Goal: Task Accomplishment & Management: Use online tool/utility

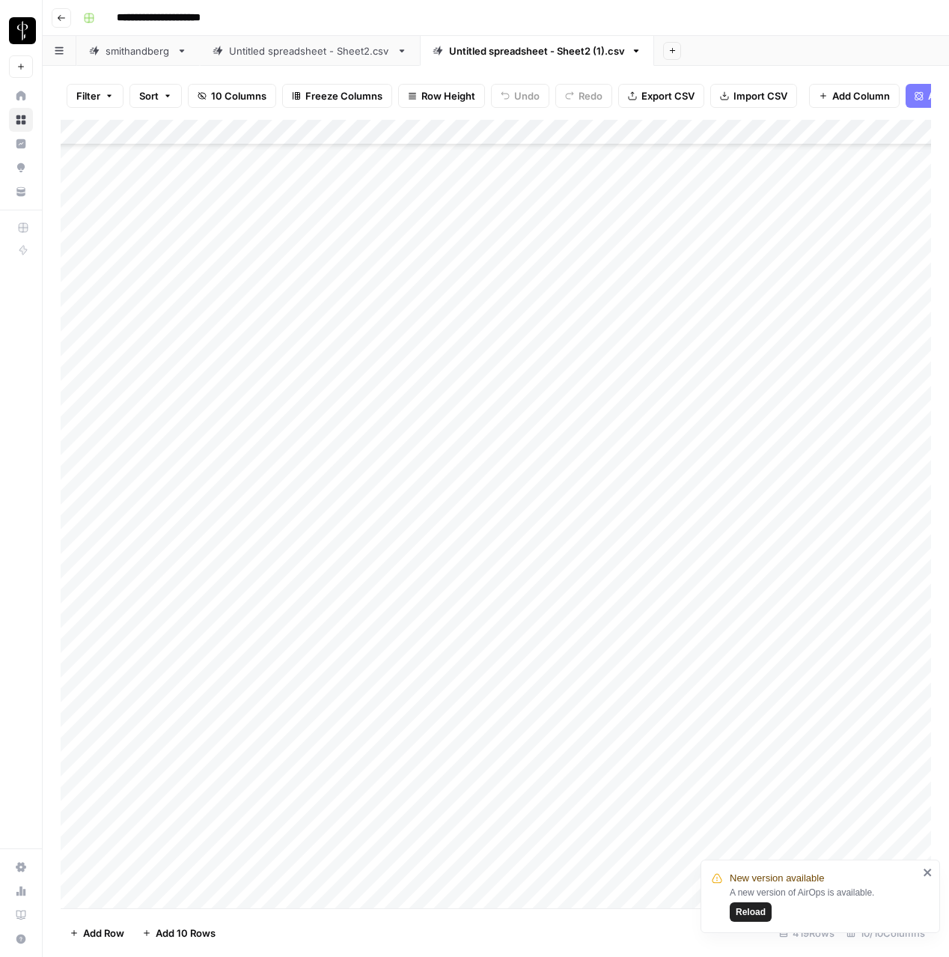
scroll to position [8355, 0]
click at [764, 913] on span "Reload" at bounding box center [751, 911] width 30 height 13
click at [276, 580] on div "Add Column" at bounding box center [496, 514] width 871 height 788
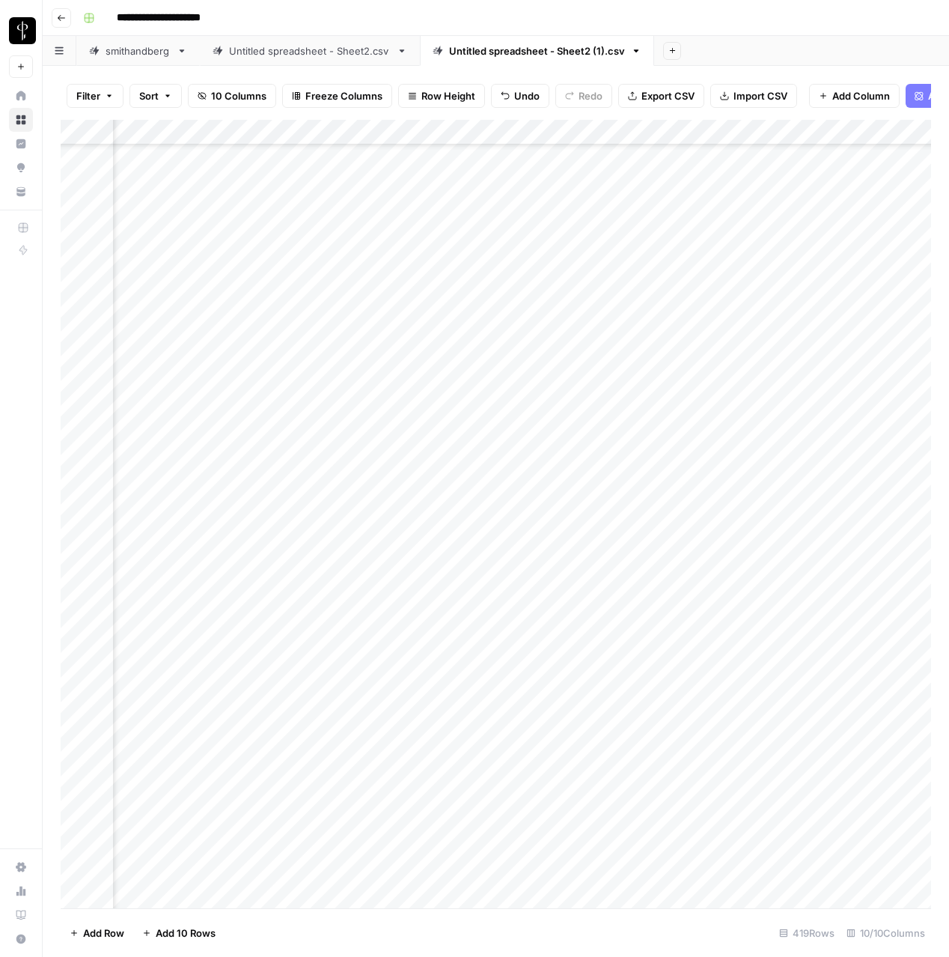
click at [562, 571] on div "Add Column" at bounding box center [496, 514] width 871 height 788
click at [76, 335] on div "Add Column" at bounding box center [496, 514] width 871 height 788
click at [76, 431] on div "Add Column" at bounding box center [496, 514] width 871 height 788
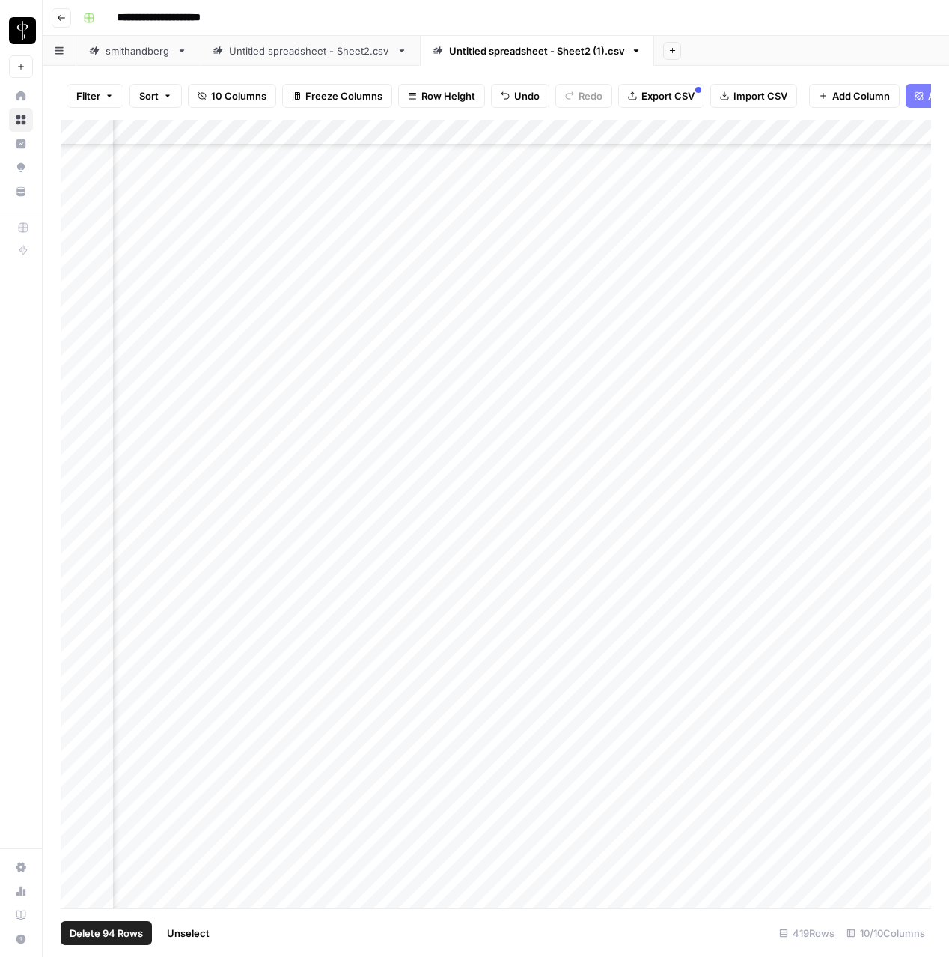
scroll to position [7817, 431]
click at [908, 134] on div "Add Column" at bounding box center [496, 514] width 871 height 788
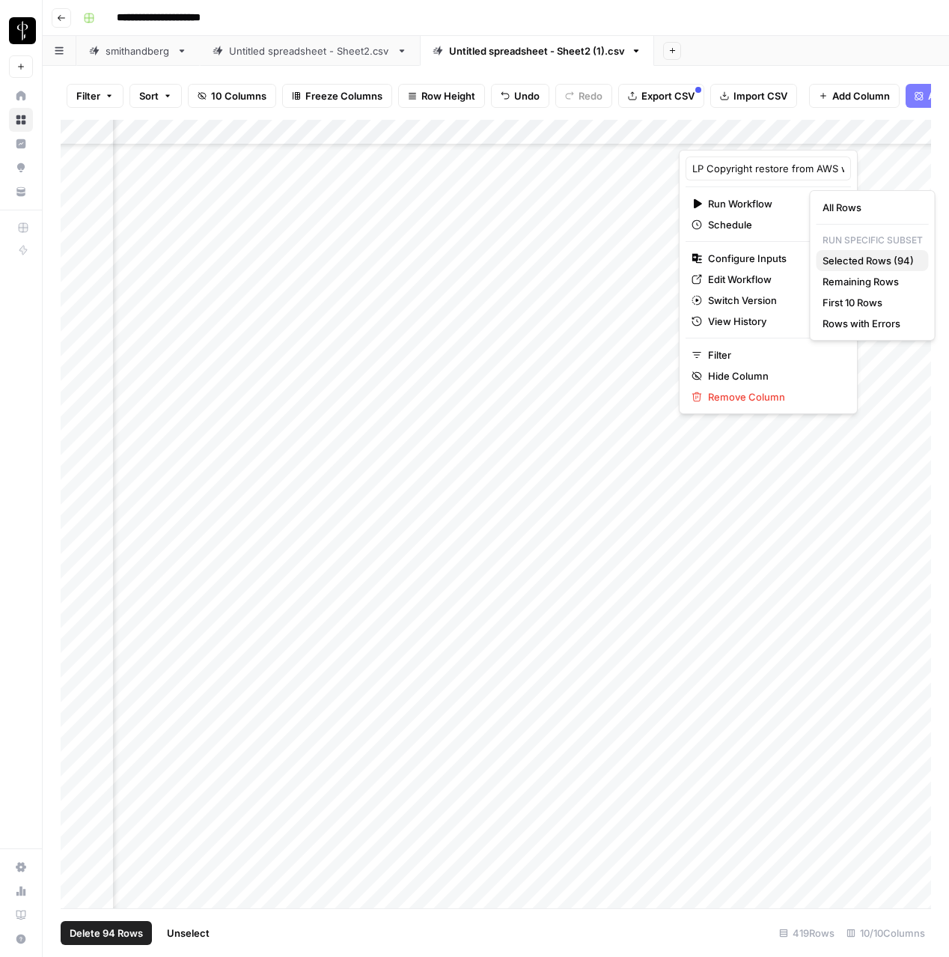
click at [841, 265] on span "Selected Rows (94)" at bounding box center [870, 260] width 94 height 15
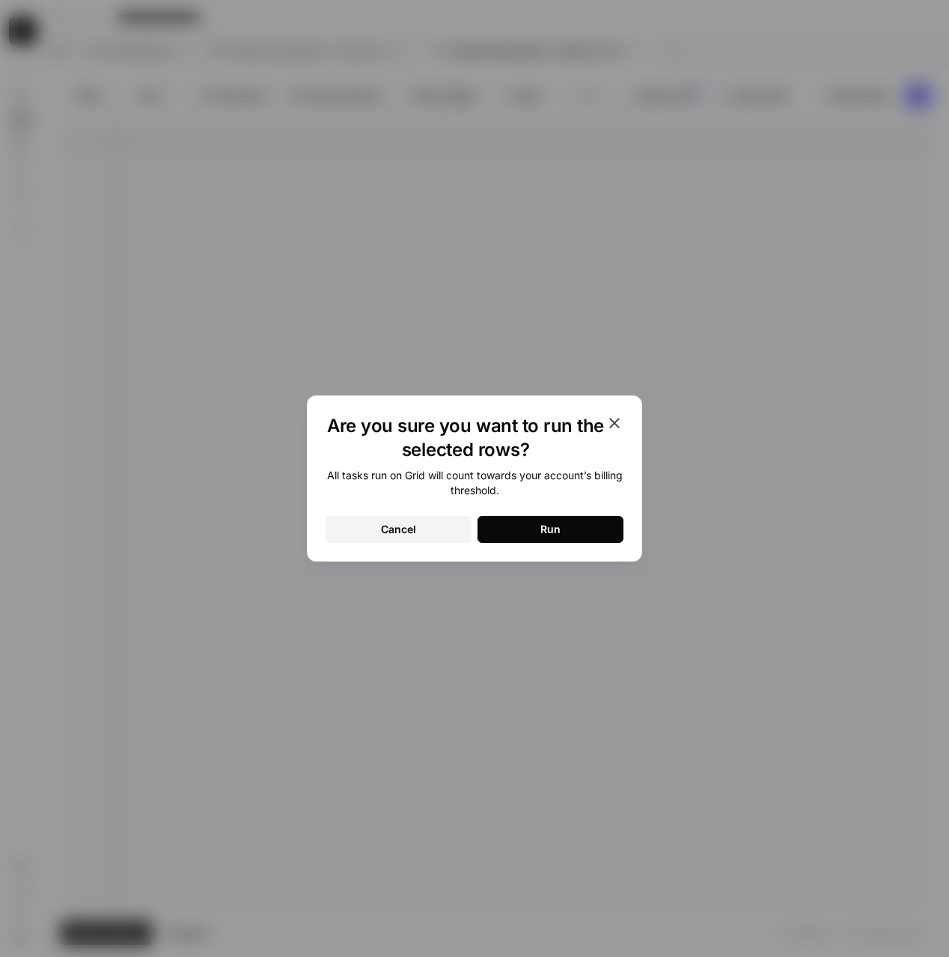
click at [560, 533] on div "Run" at bounding box center [551, 529] width 20 height 15
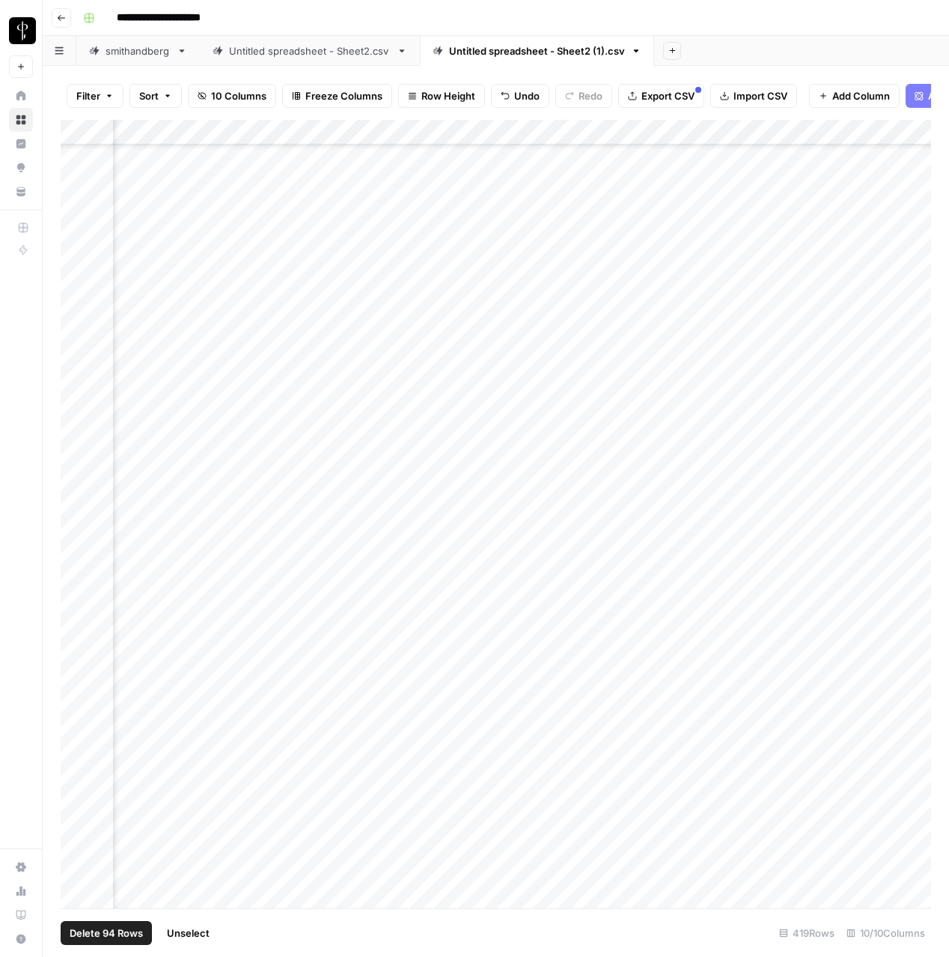
scroll to position [5534, 779]
click at [509, 355] on div "Add Column" at bounding box center [496, 514] width 871 height 788
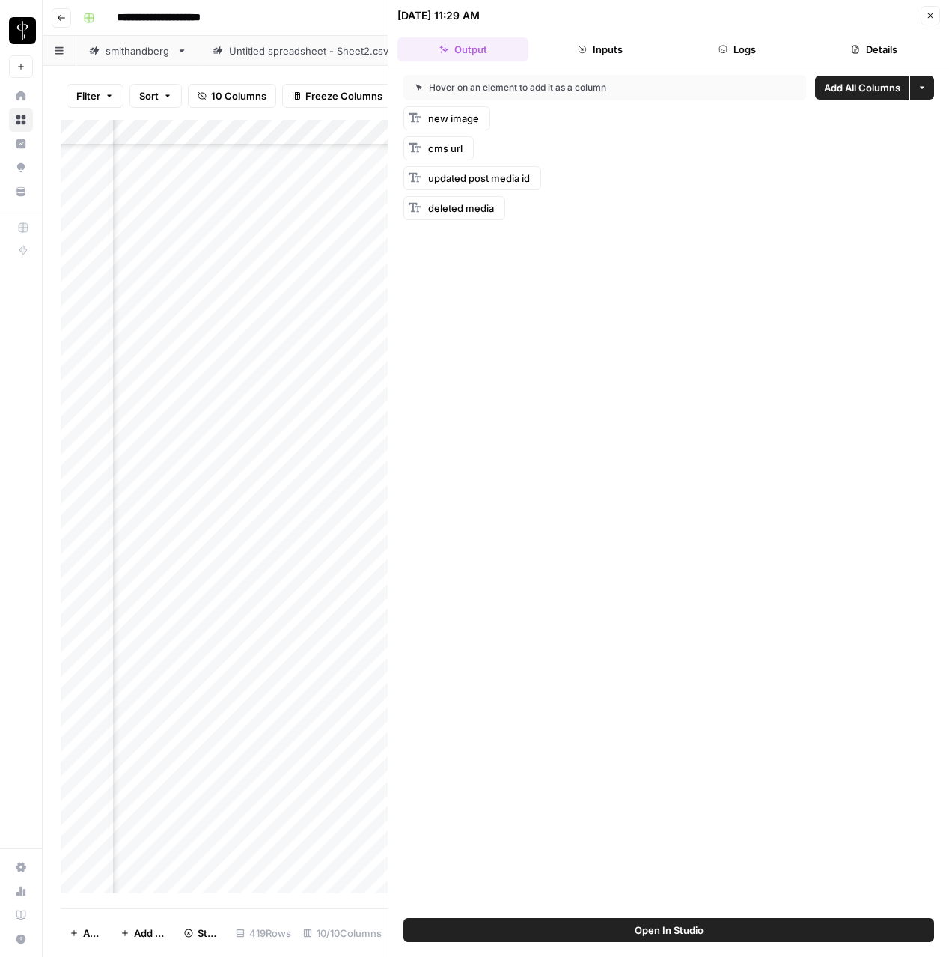
click at [728, 57] on button "Logs" at bounding box center [737, 49] width 131 height 24
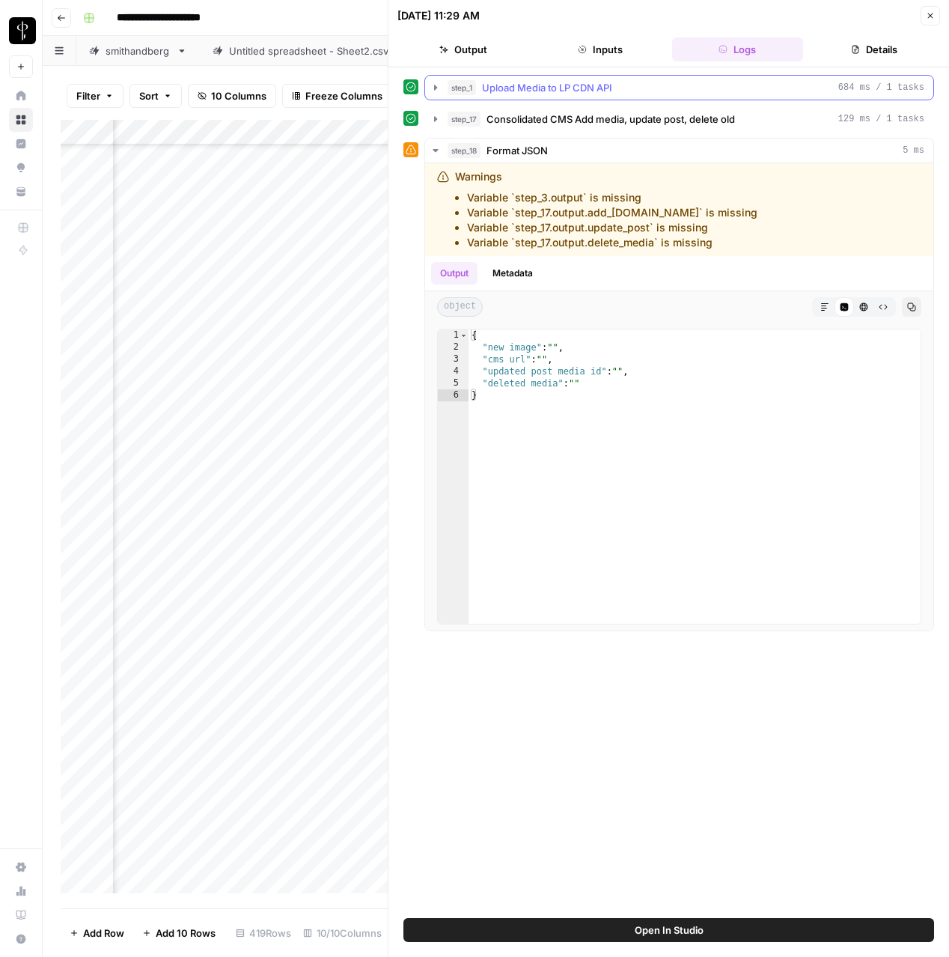
click at [586, 99] on button "step_1 Upload Media to LP CDN API 684 ms / 1 tasks" at bounding box center [679, 88] width 508 height 24
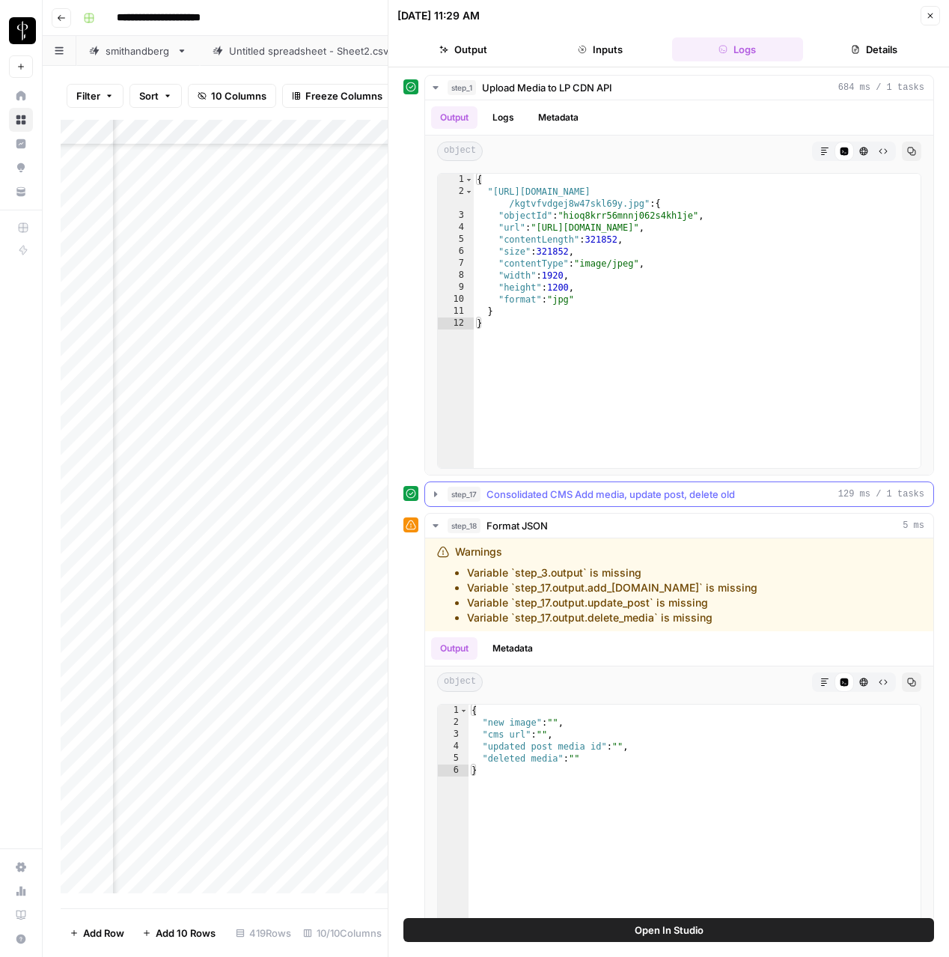
click at [623, 491] on span "Consolidated CMS Add media, update post, delete old" at bounding box center [611, 494] width 249 height 15
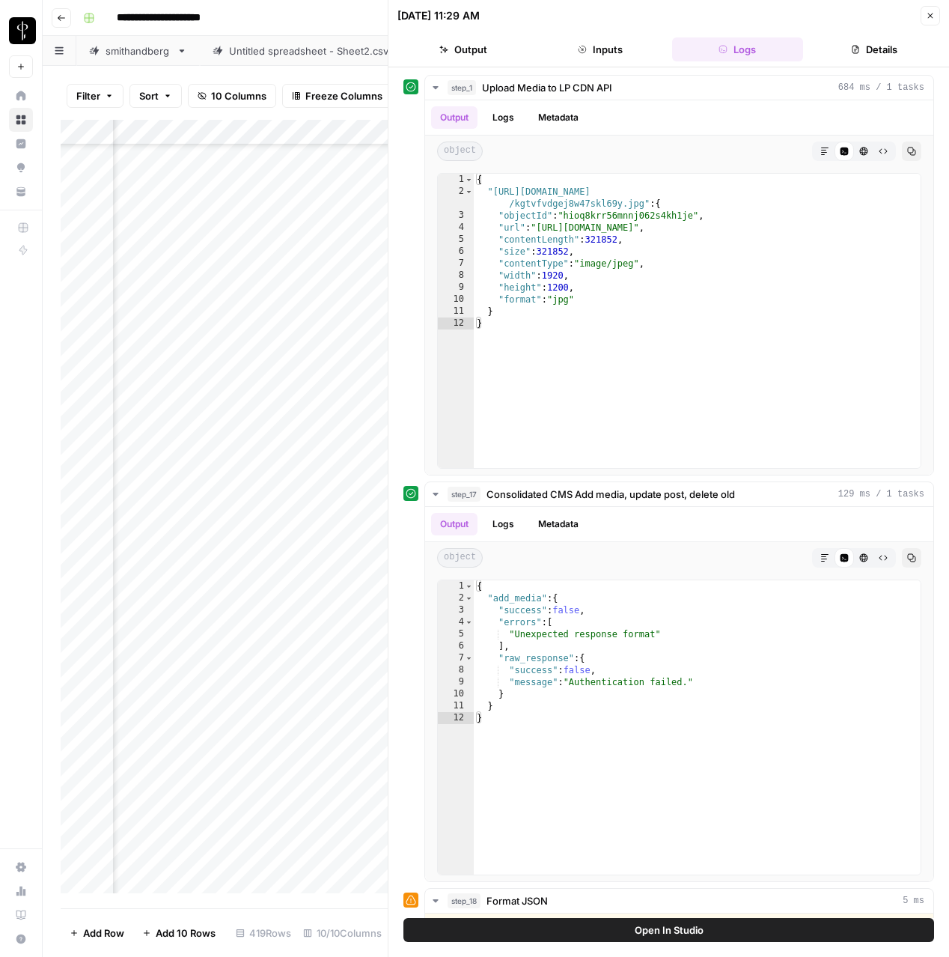
click at [933, 15] on icon "button" at bounding box center [930, 15] width 9 height 9
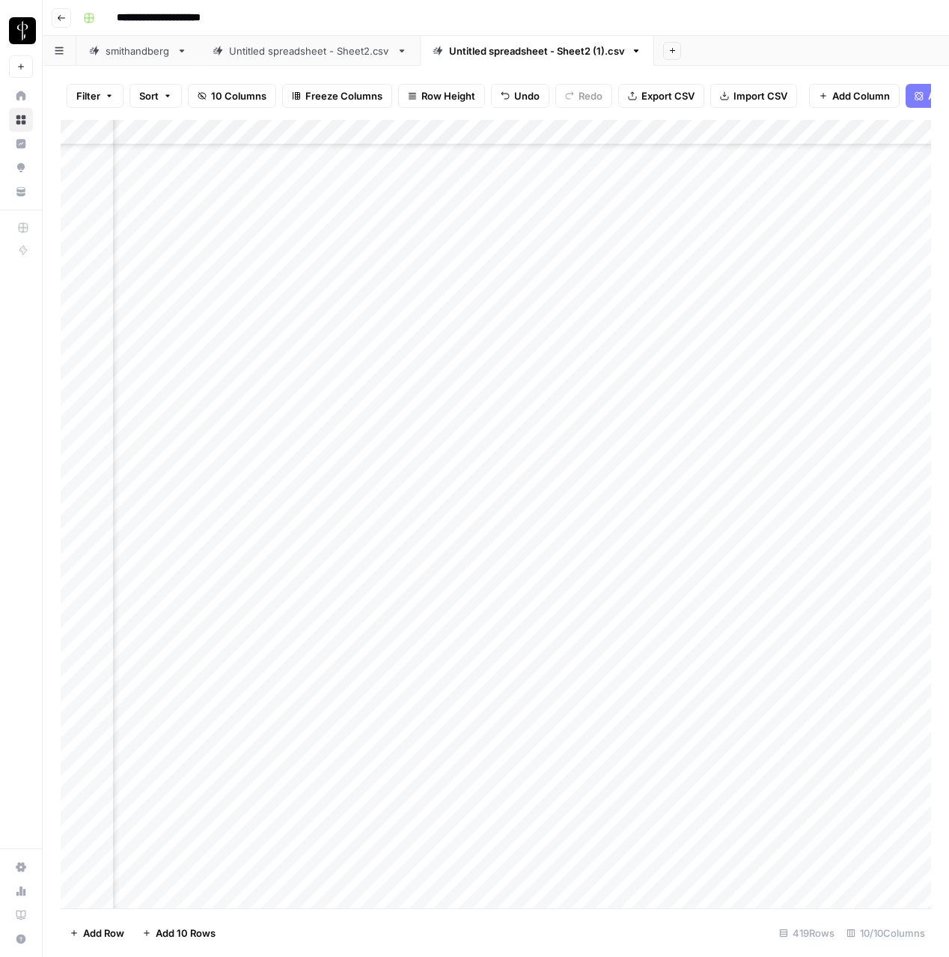
scroll to position [5534, 0]
click at [78, 350] on div "Add Column" at bounding box center [496, 514] width 871 height 788
click at [77, 555] on div "Add Column" at bounding box center [496, 514] width 871 height 788
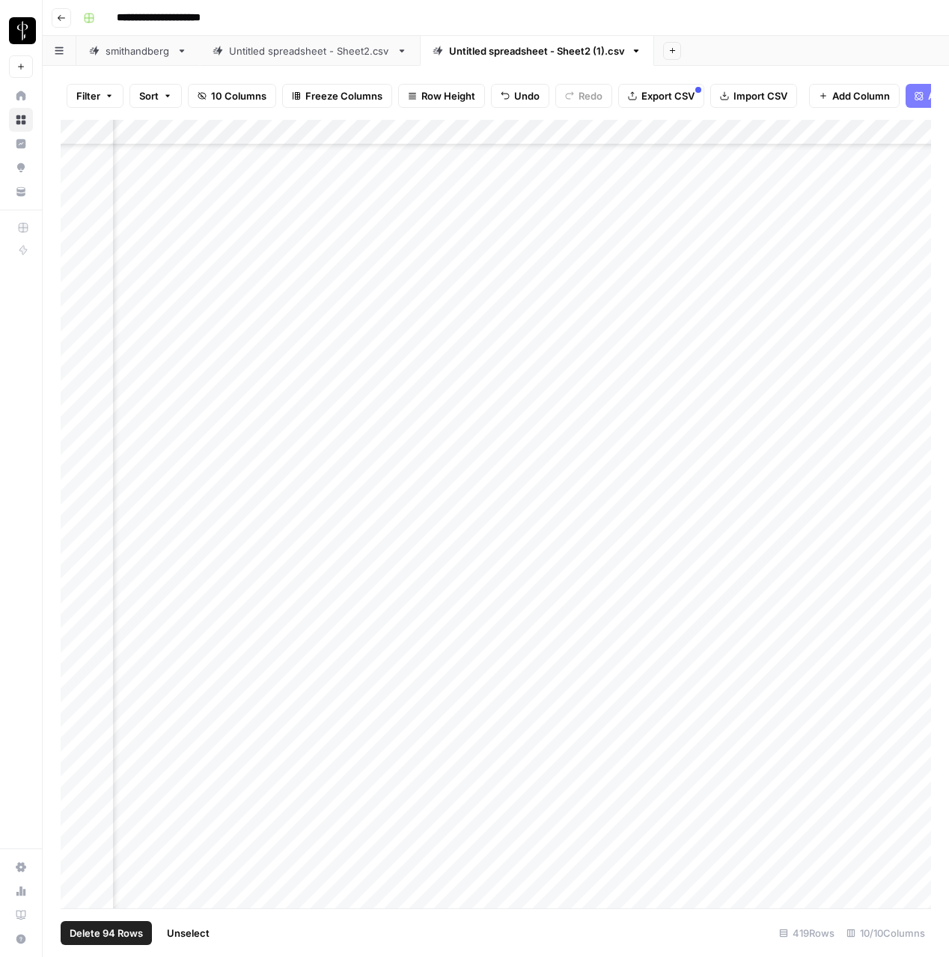
click at [909, 133] on div "Add Column" at bounding box center [496, 514] width 871 height 788
click at [892, 225] on span "Selected Rows (94)" at bounding box center [884, 220] width 94 height 15
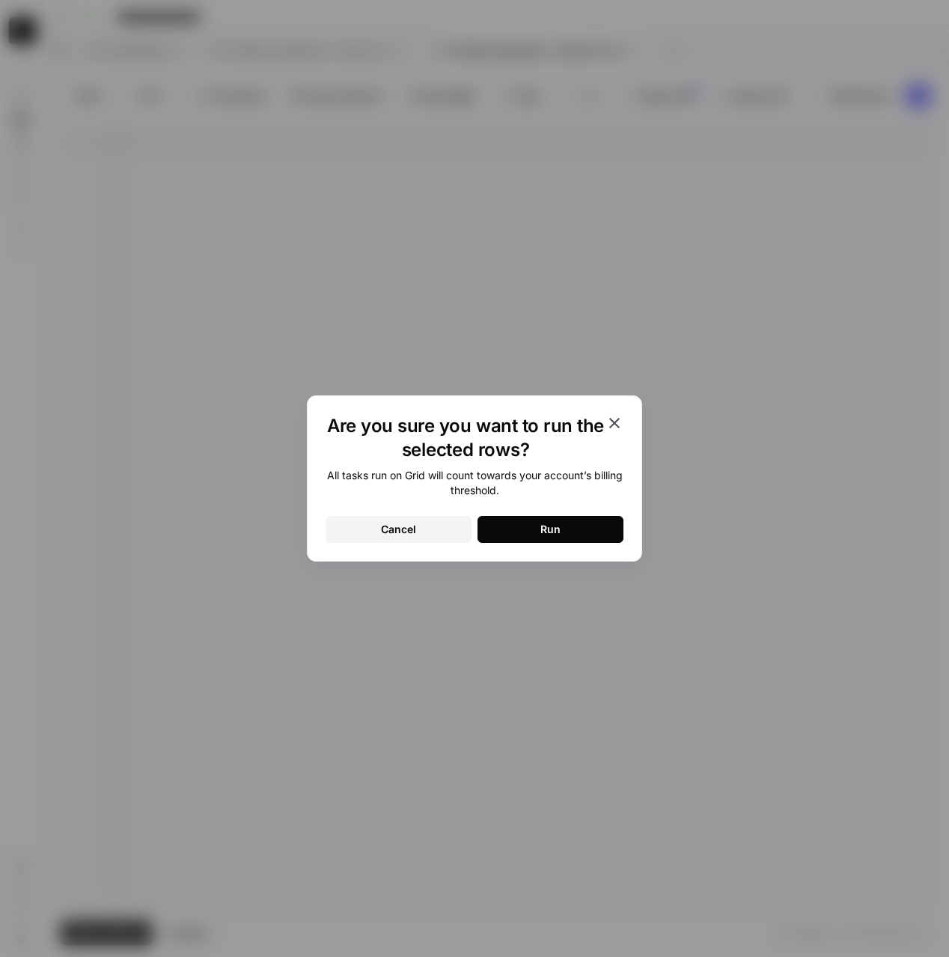
click at [543, 541] on button "Run" at bounding box center [551, 529] width 146 height 27
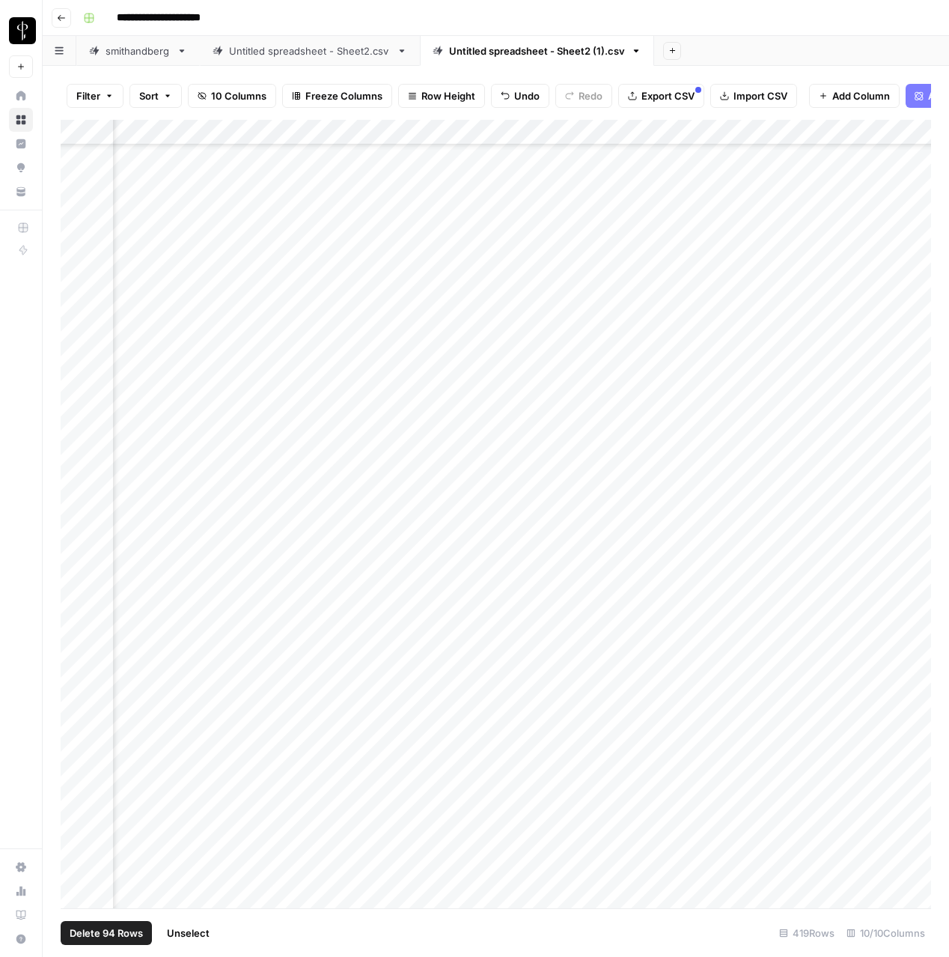
click at [736, 374] on div "Add Column" at bounding box center [496, 514] width 871 height 788
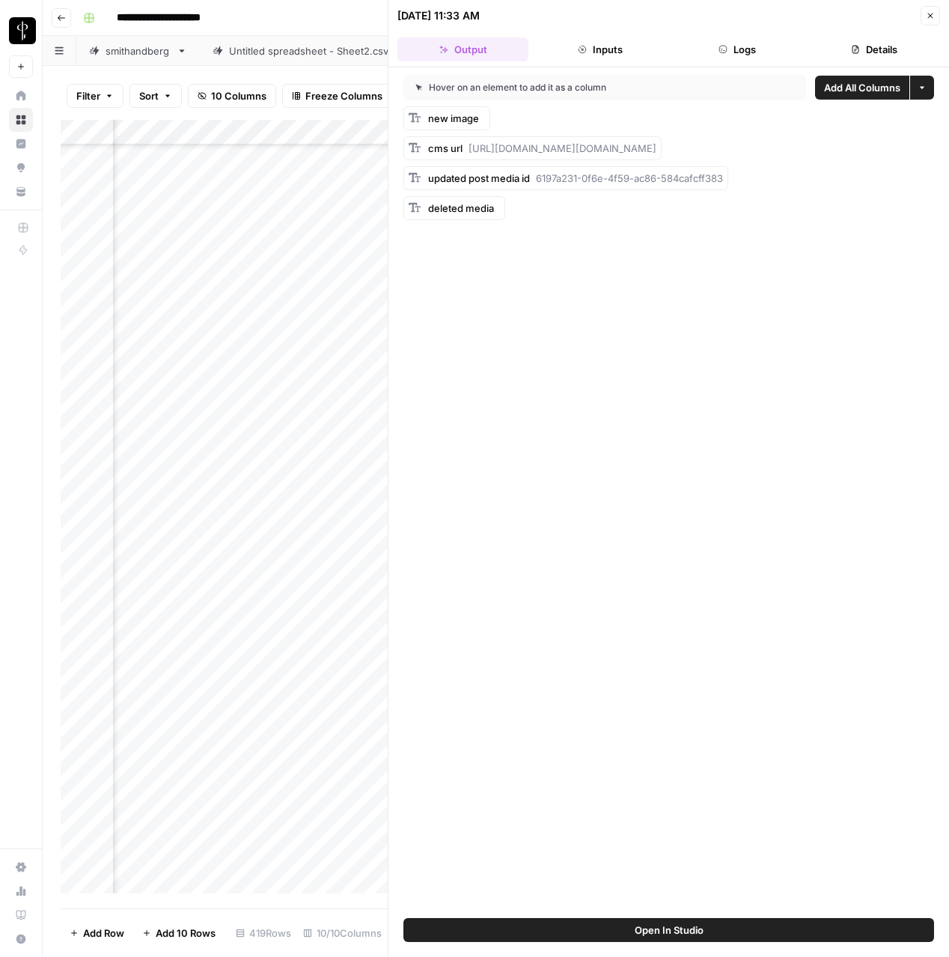
click at [760, 53] on button "Logs" at bounding box center [737, 49] width 131 height 24
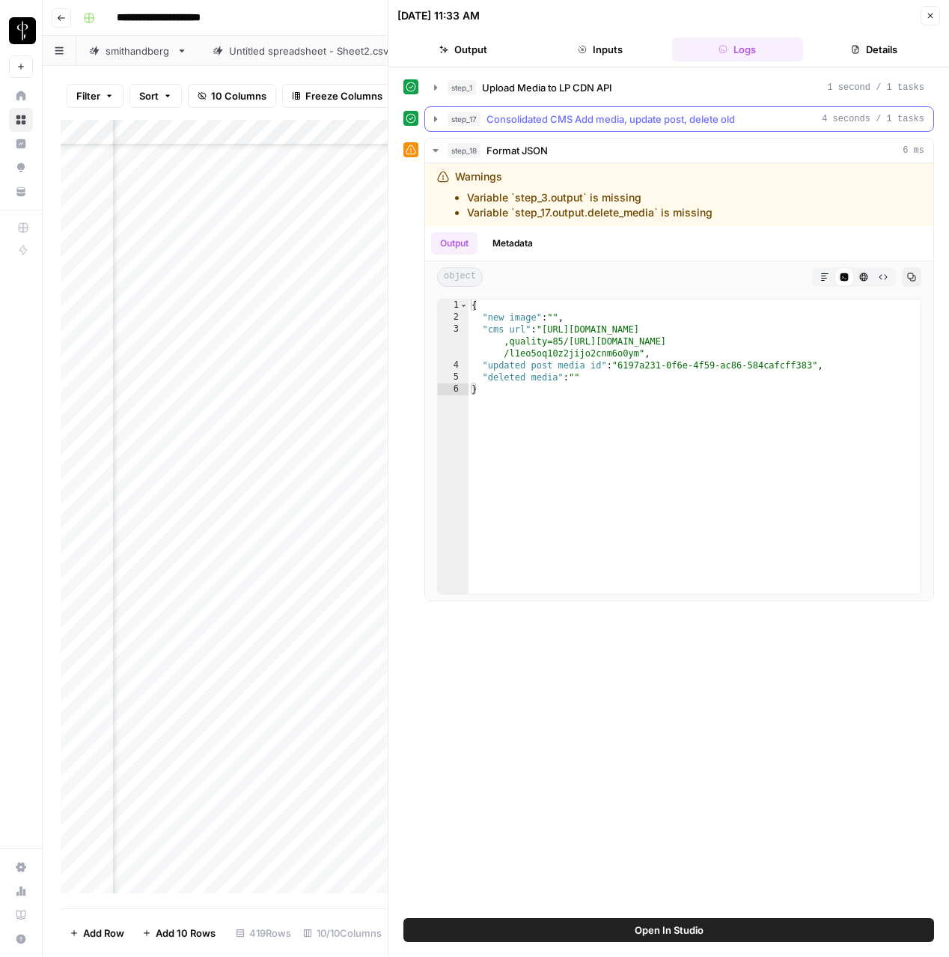
click at [671, 125] on span "Consolidated CMS Add media, update post, delete old" at bounding box center [611, 119] width 249 height 15
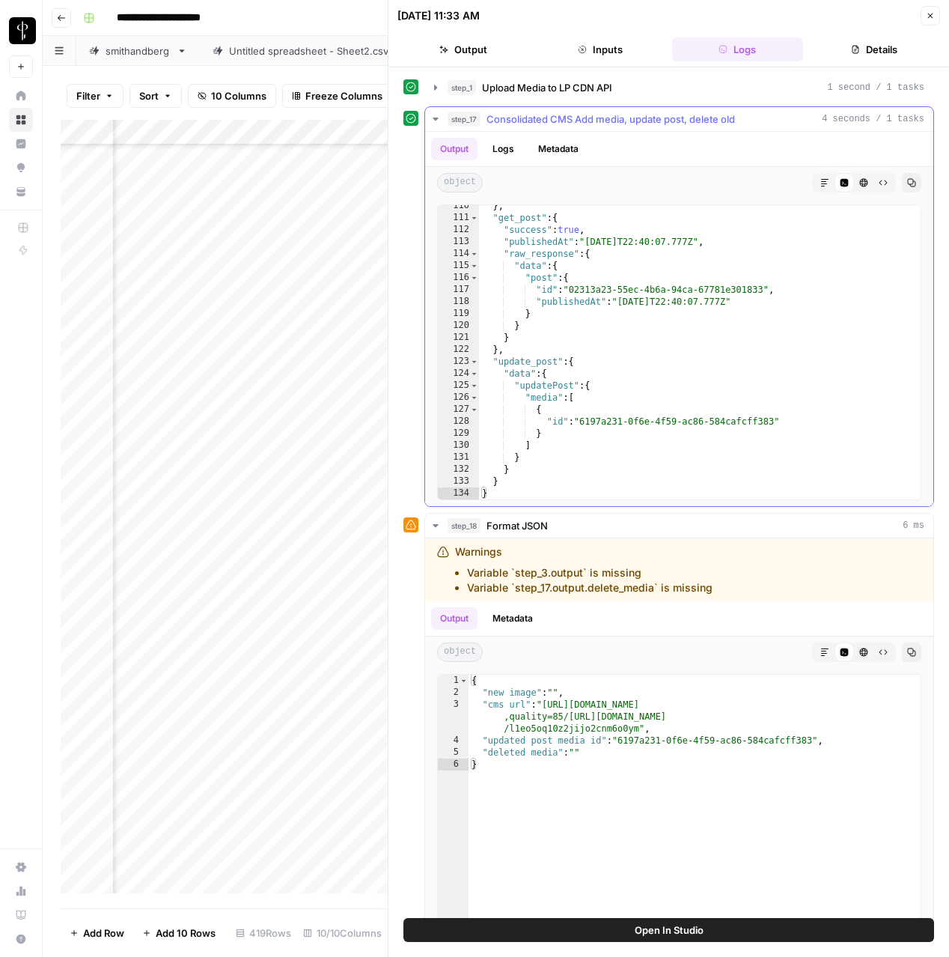
scroll to position [1862, 0]
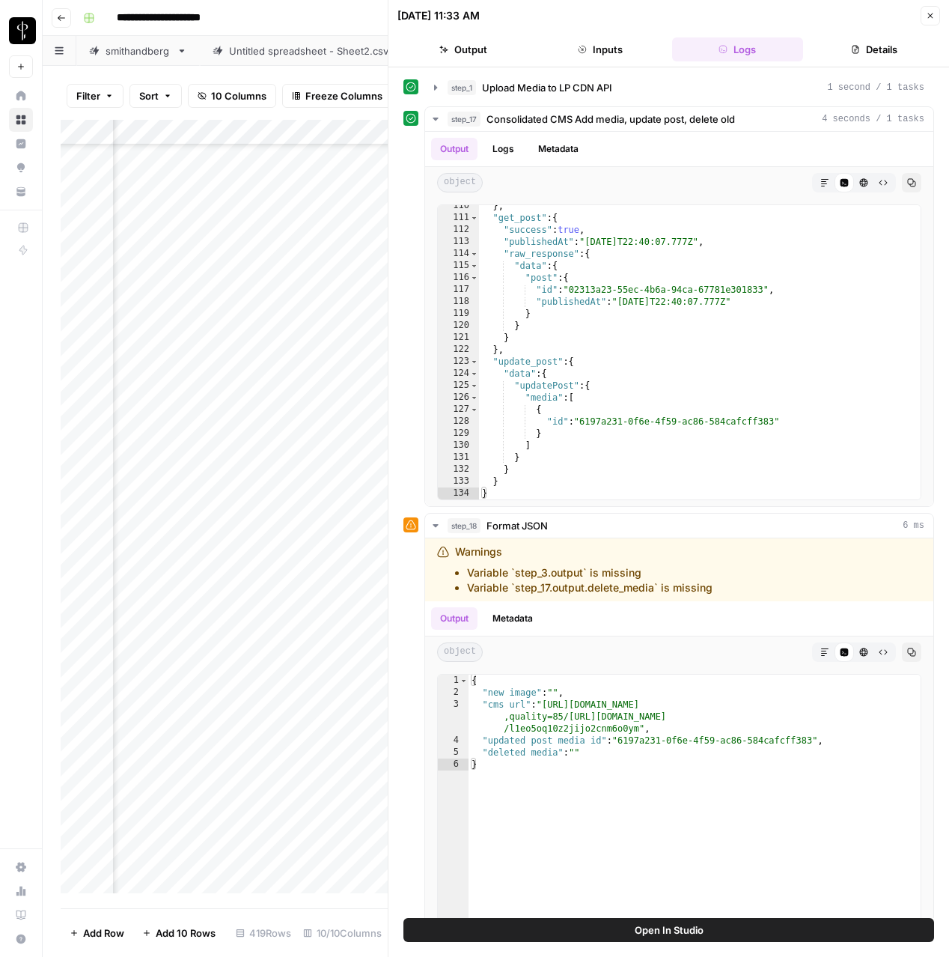
click at [931, 23] on button "Close" at bounding box center [930, 15] width 19 height 19
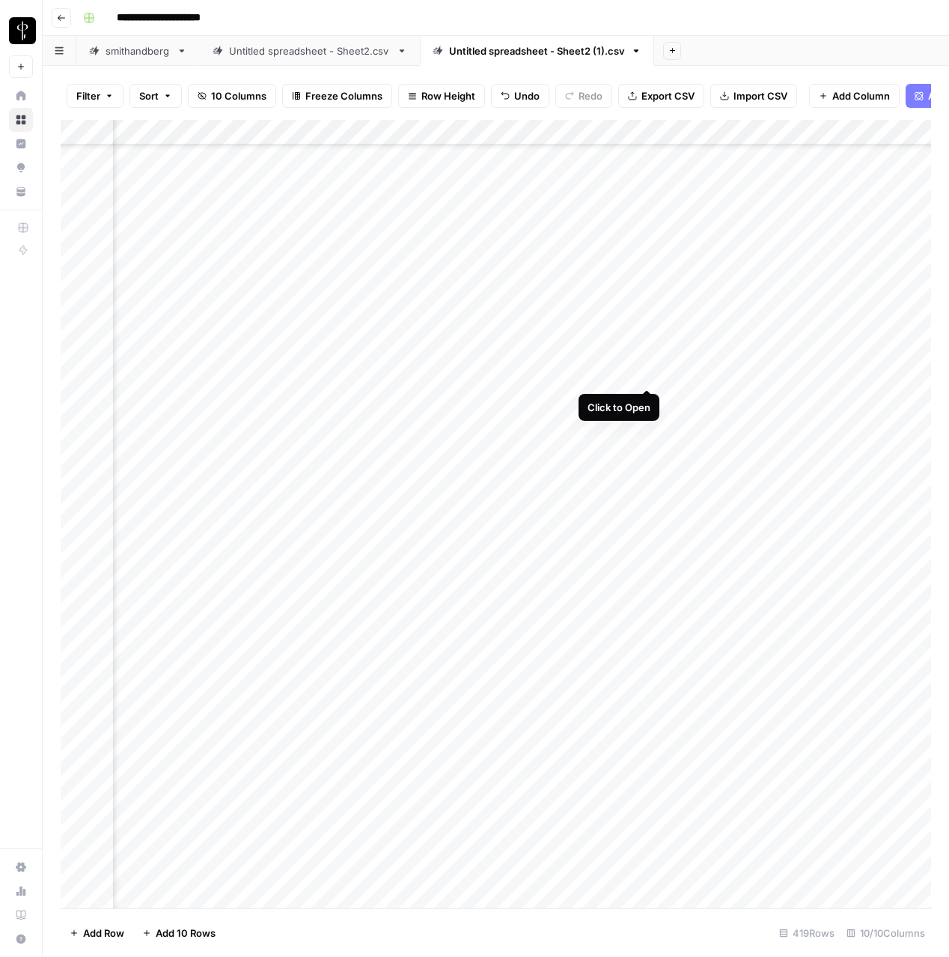
click at [646, 375] on div "Add Column" at bounding box center [496, 514] width 871 height 788
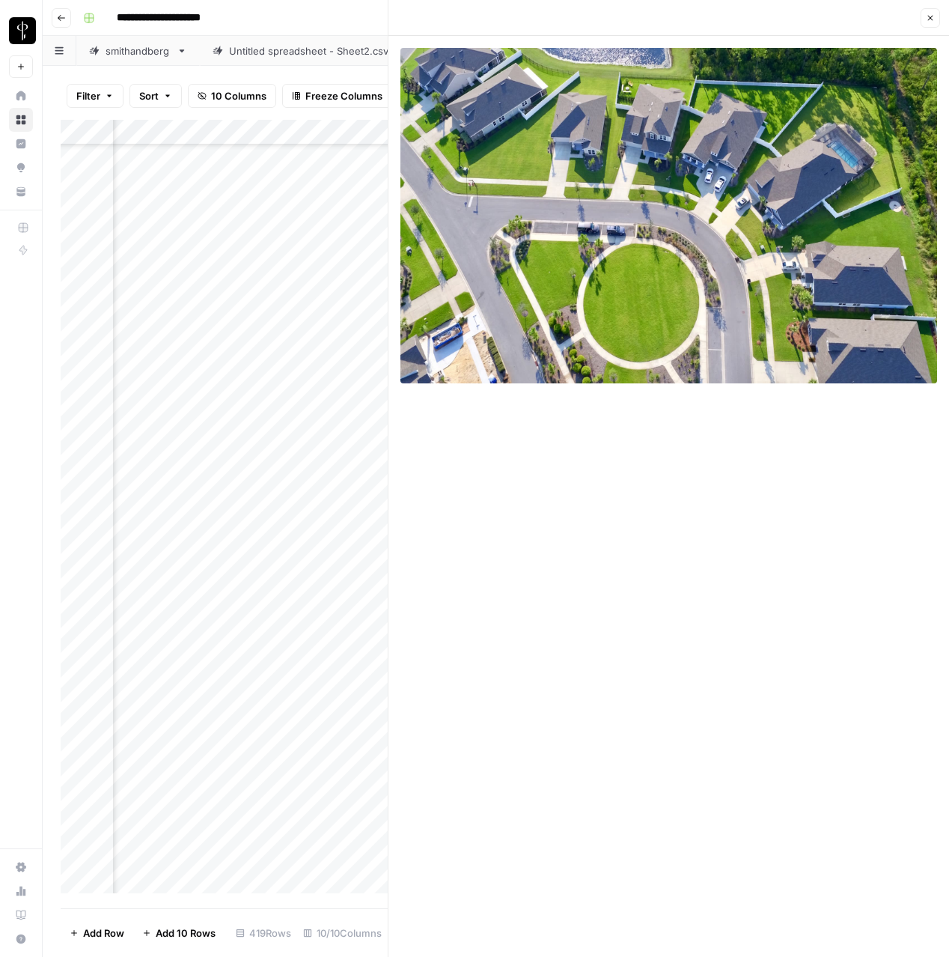
click at [942, 17] on header "Close" at bounding box center [669, 18] width 561 height 36
click at [927, 17] on icon "button" at bounding box center [930, 17] width 9 height 9
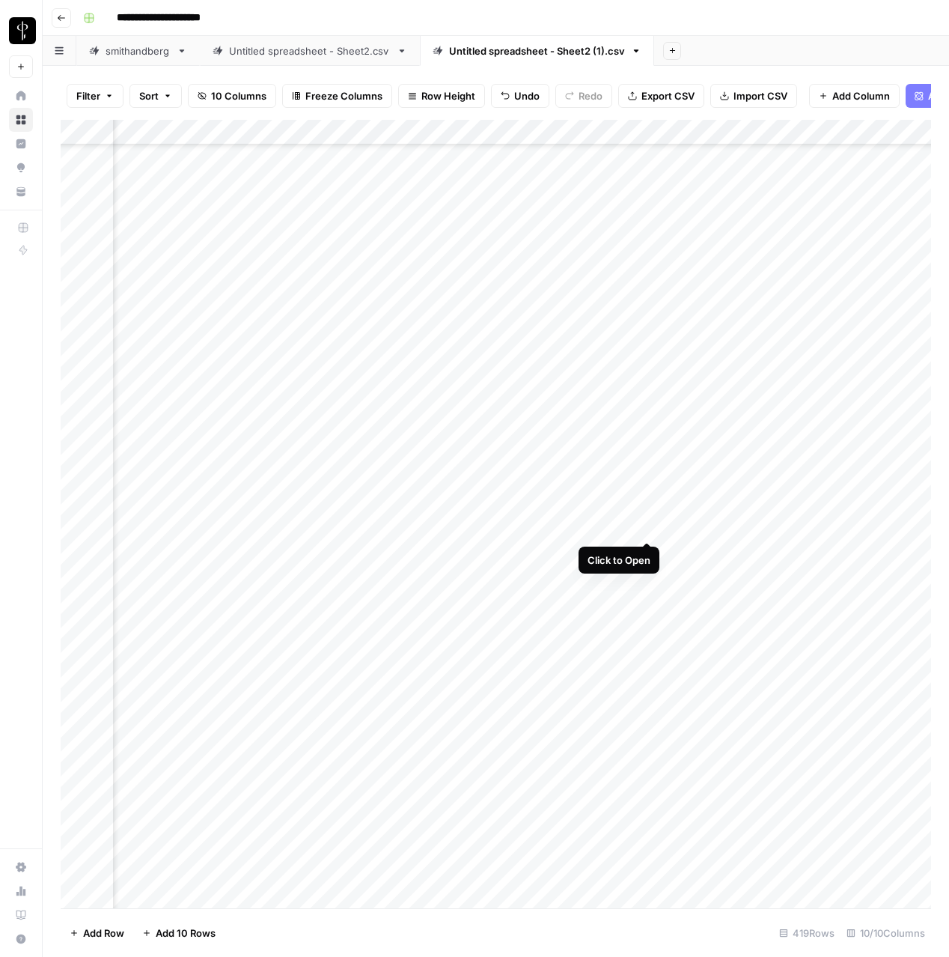
click at [649, 529] on div "Add Column" at bounding box center [496, 514] width 871 height 788
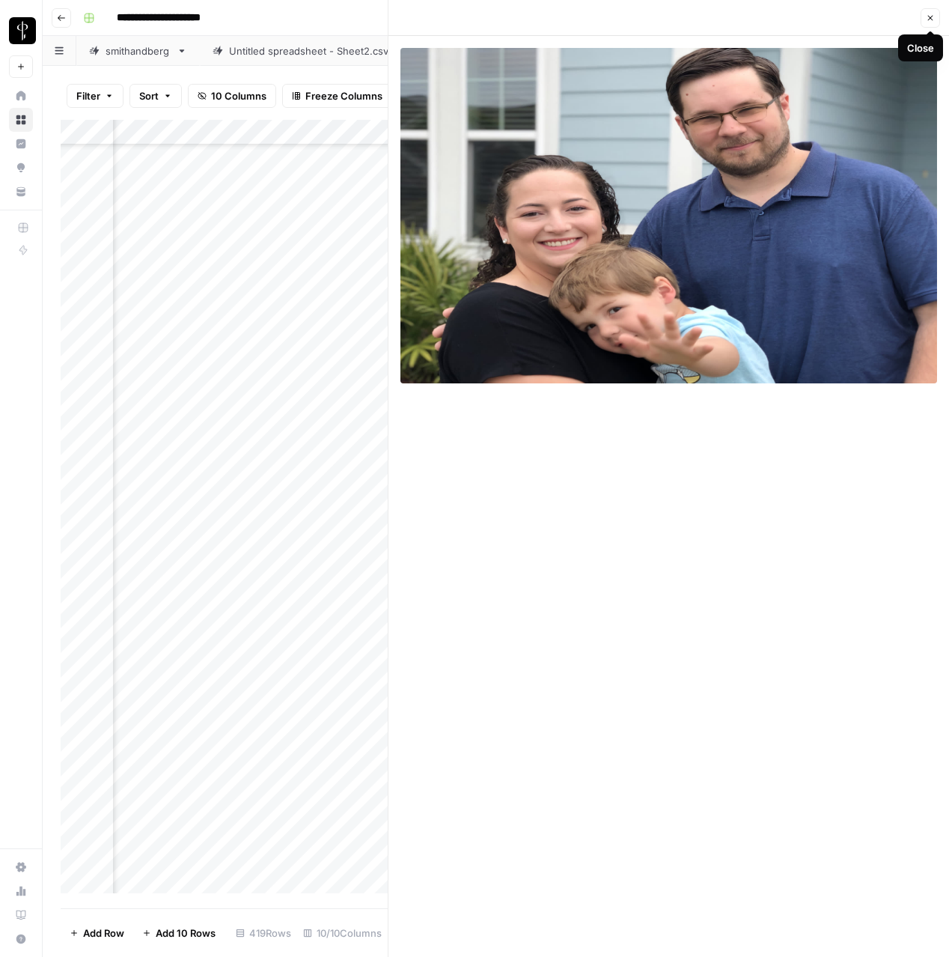
click at [934, 14] on icon "button" at bounding box center [930, 17] width 9 height 9
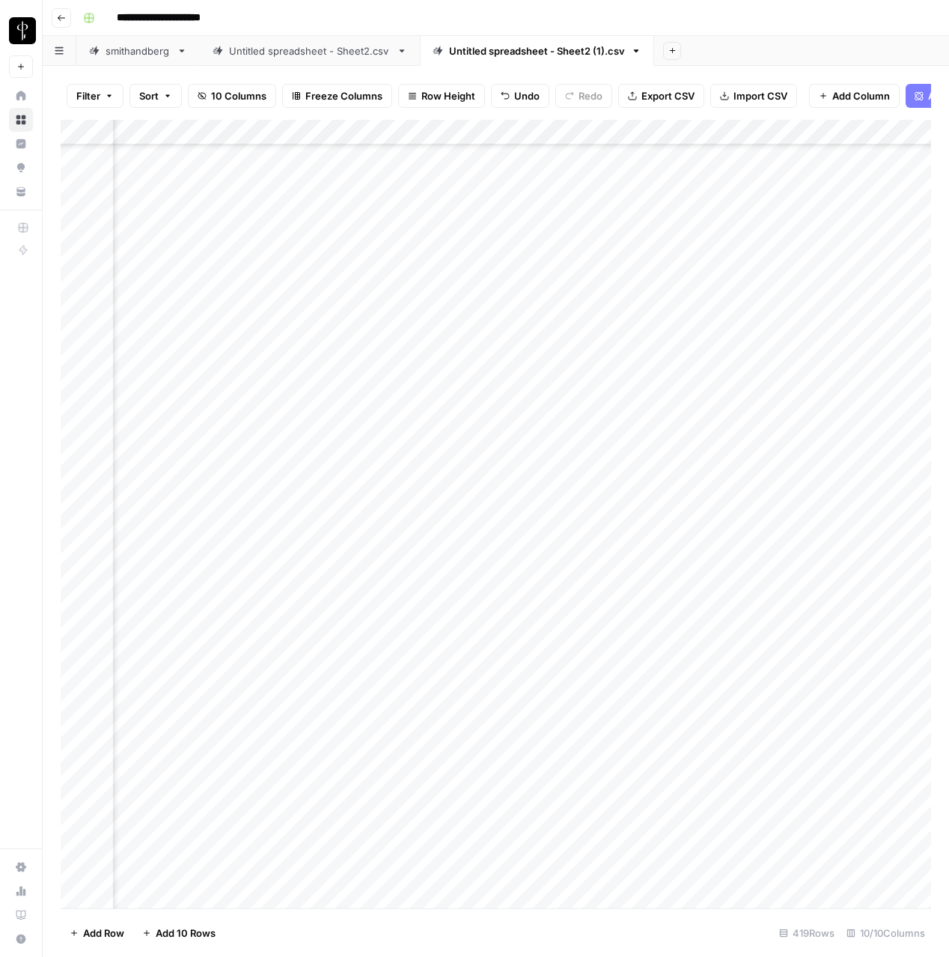
scroll to position [5511, 83]
click at [663, 46] on button "Add Sheet" at bounding box center [672, 51] width 18 height 18
click at [713, 178] on span "CSV" at bounding box center [745, 176] width 110 height 15
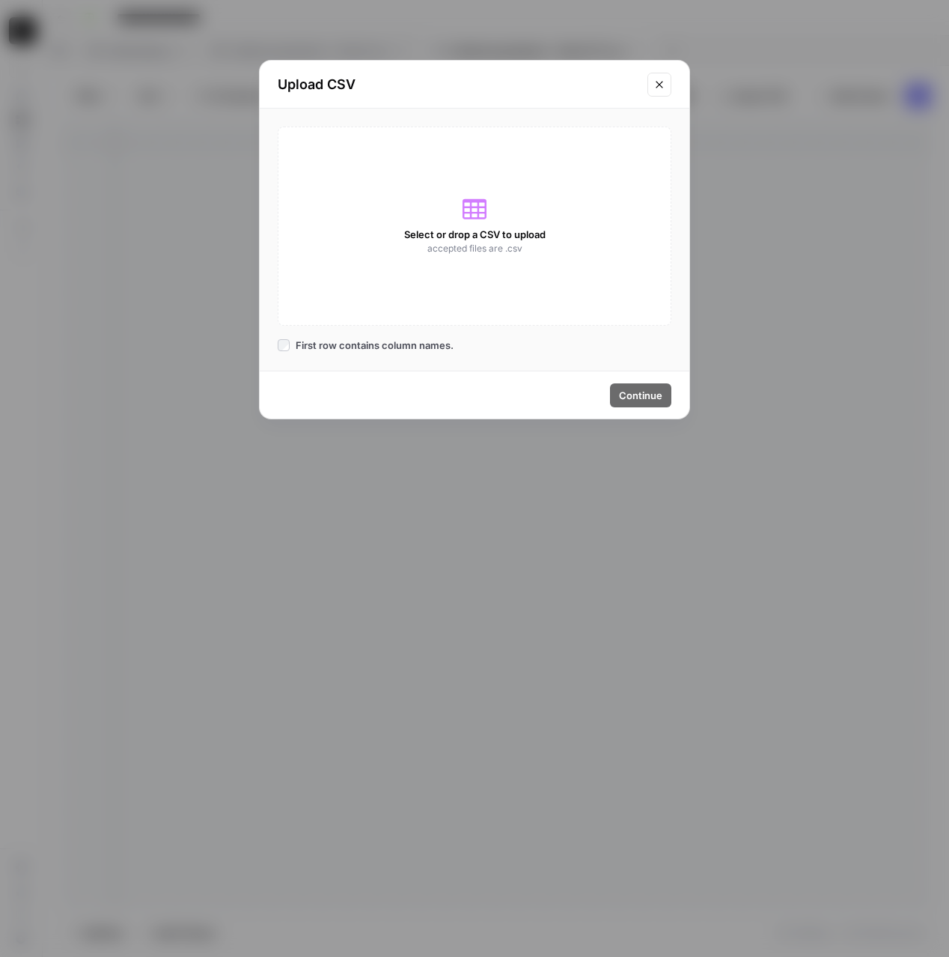
click at [466, 209] on icon at bounding box center [475, 209] width 24 height 24
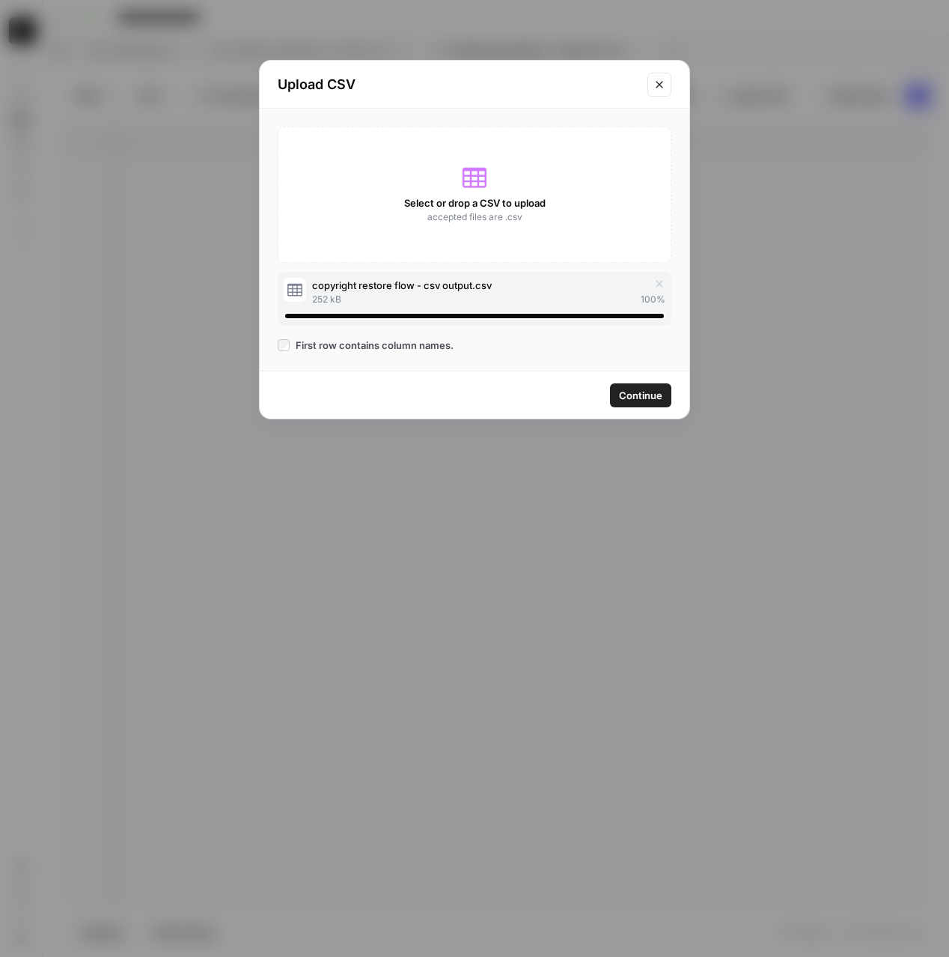
click at [634, 398] on span "Continue" at bounding box center [640, 395] width 43 height 15
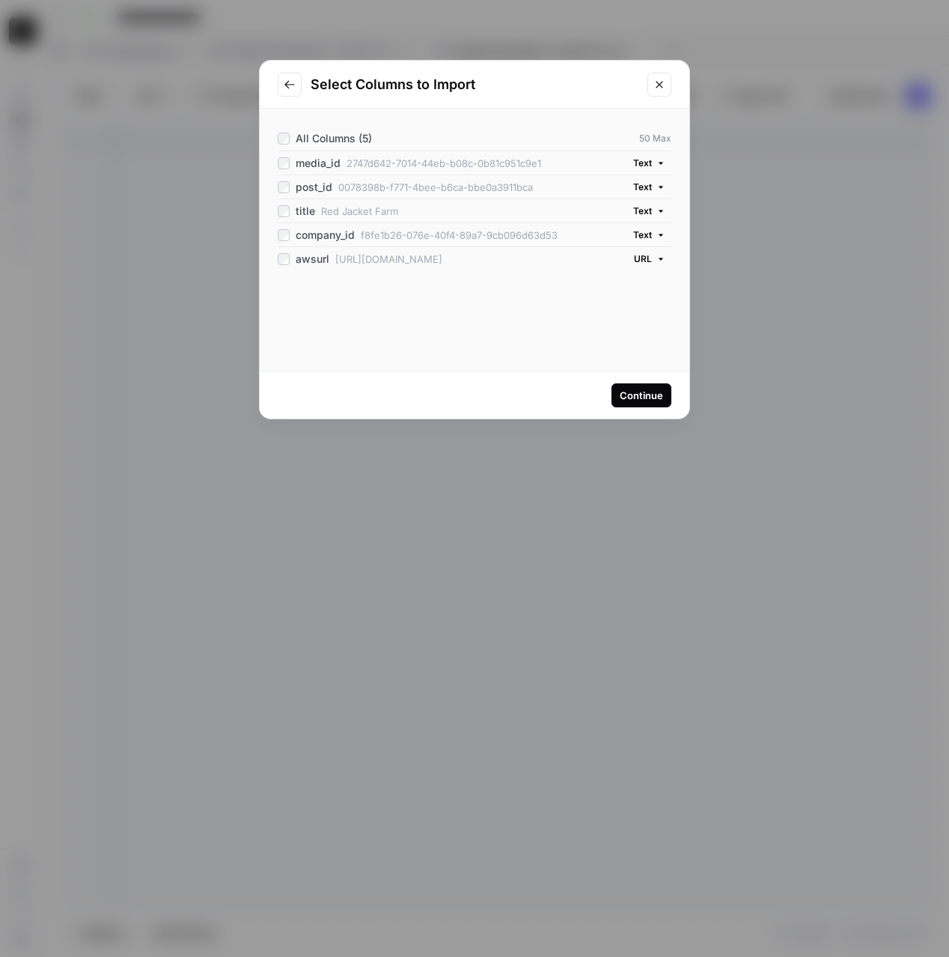
click at [630, 401] on div "Continue" at bounding box center [641, 395] width 43 height 15
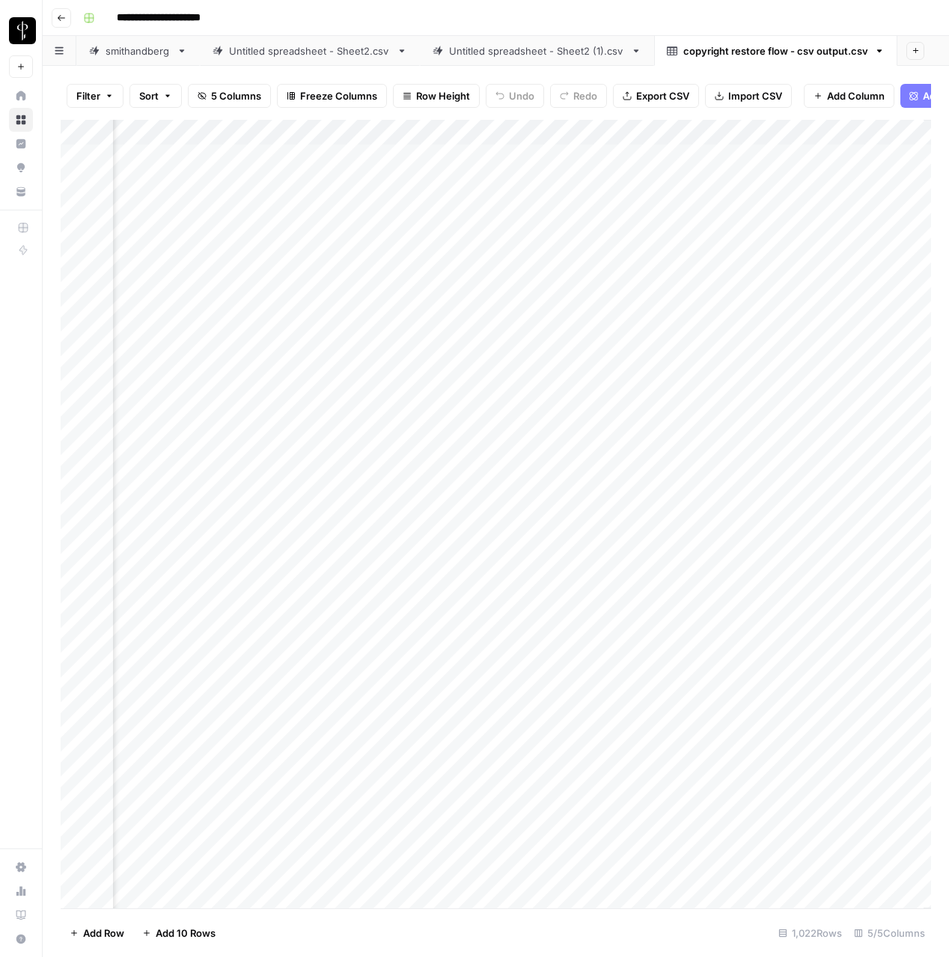
scroll to position [0, 263]
click at [911, 129] on span "Add Column" at bounding box center [897, 132] width 52 height 13
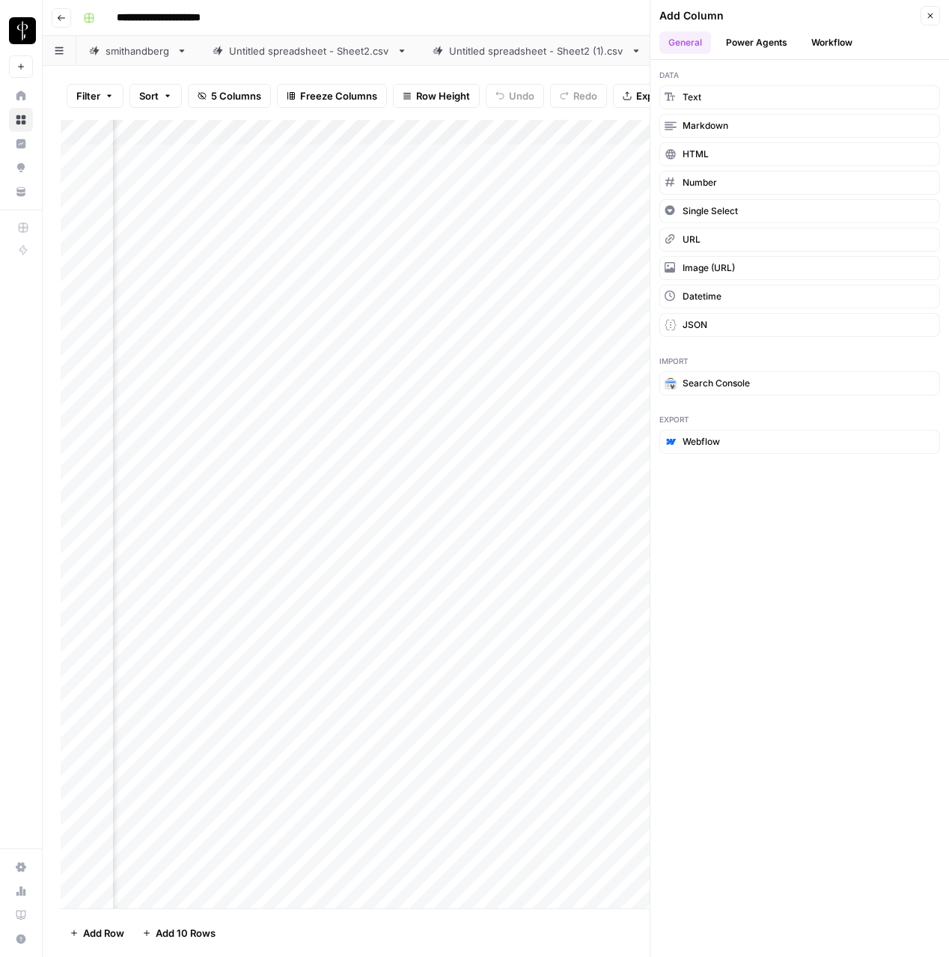
click at [845, 46] on button "Workflow" at bounding box center [832, 42] width 59 height 22
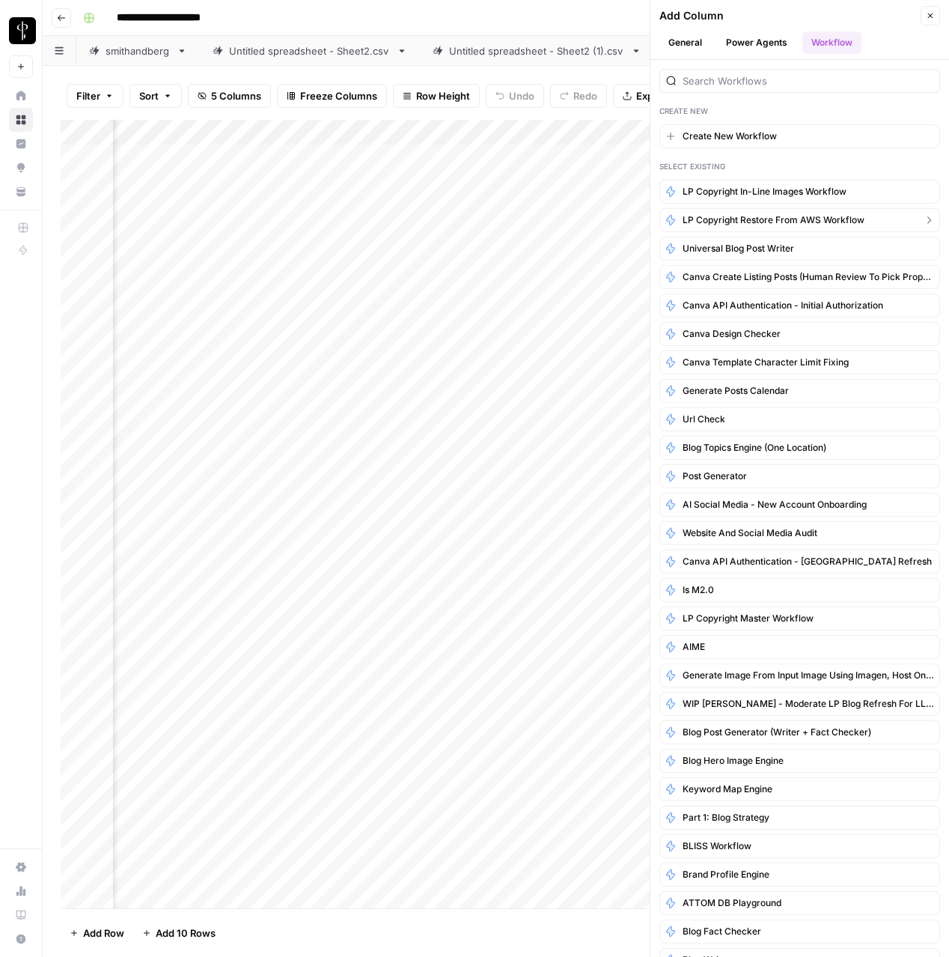
click at [801, 215] on span "LP Copyright restore from AWS workflow" at bounding box center [774, 219] width 182 height 13
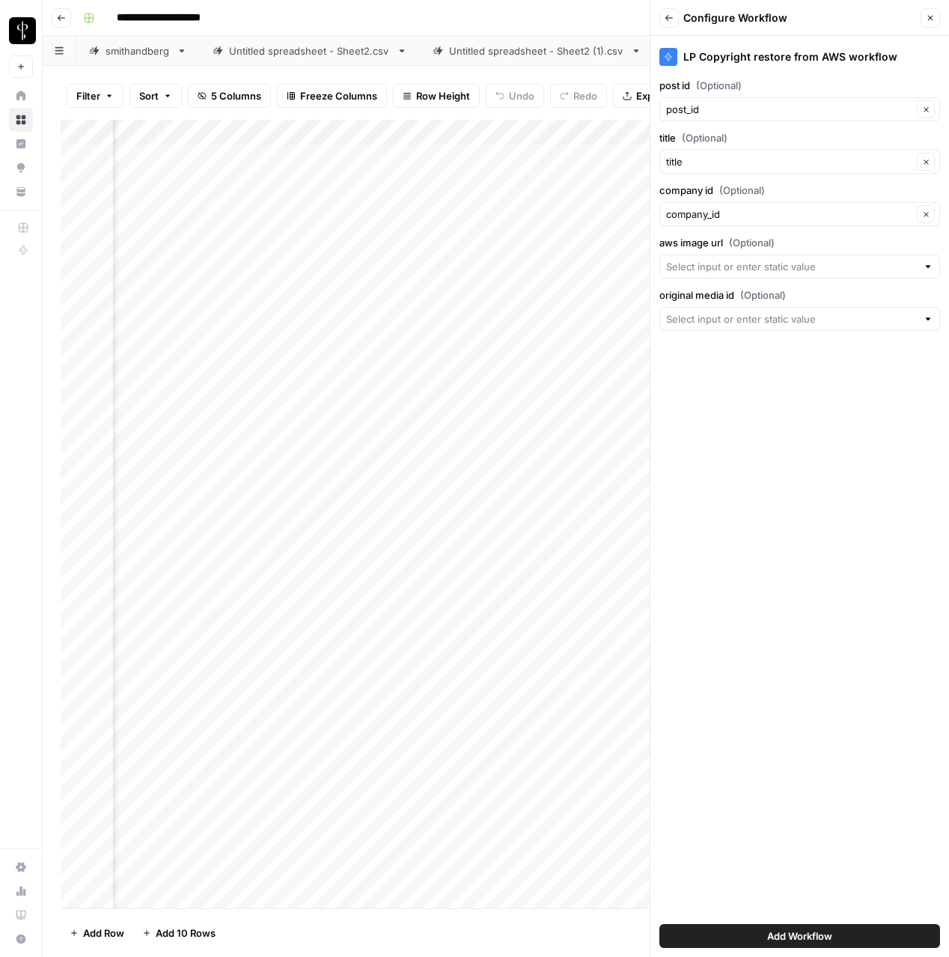
click at [786, 275] on div at bounding box center [800, 267] width 281 height 24
click at [688, 436] on span "awsurl" at bounding box center [796, 432] width 249 height 15
type input "awsurl"
click at [692, 326] on input "original media id (Optional)" at bounding box center [791, 318] width 251 height 15
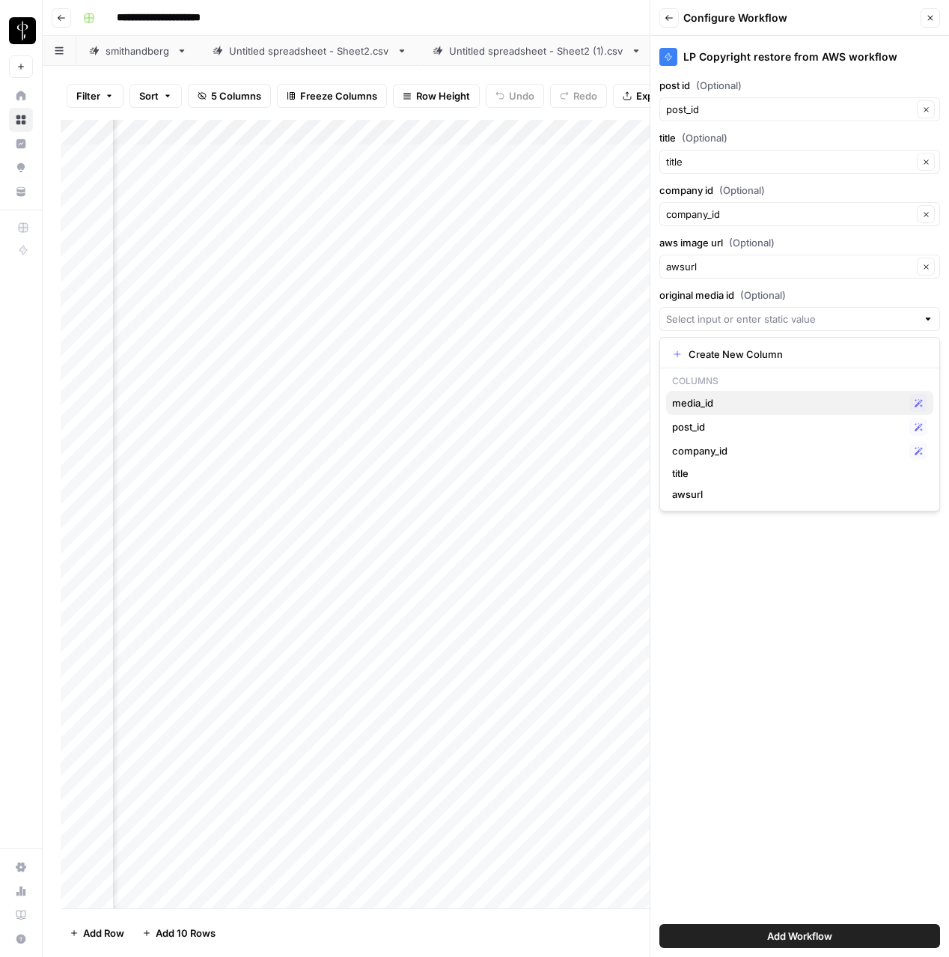
click at [693, 409] on span "media_id" at bounding box center [787, 402] width 231 height 15
type input "media_id"
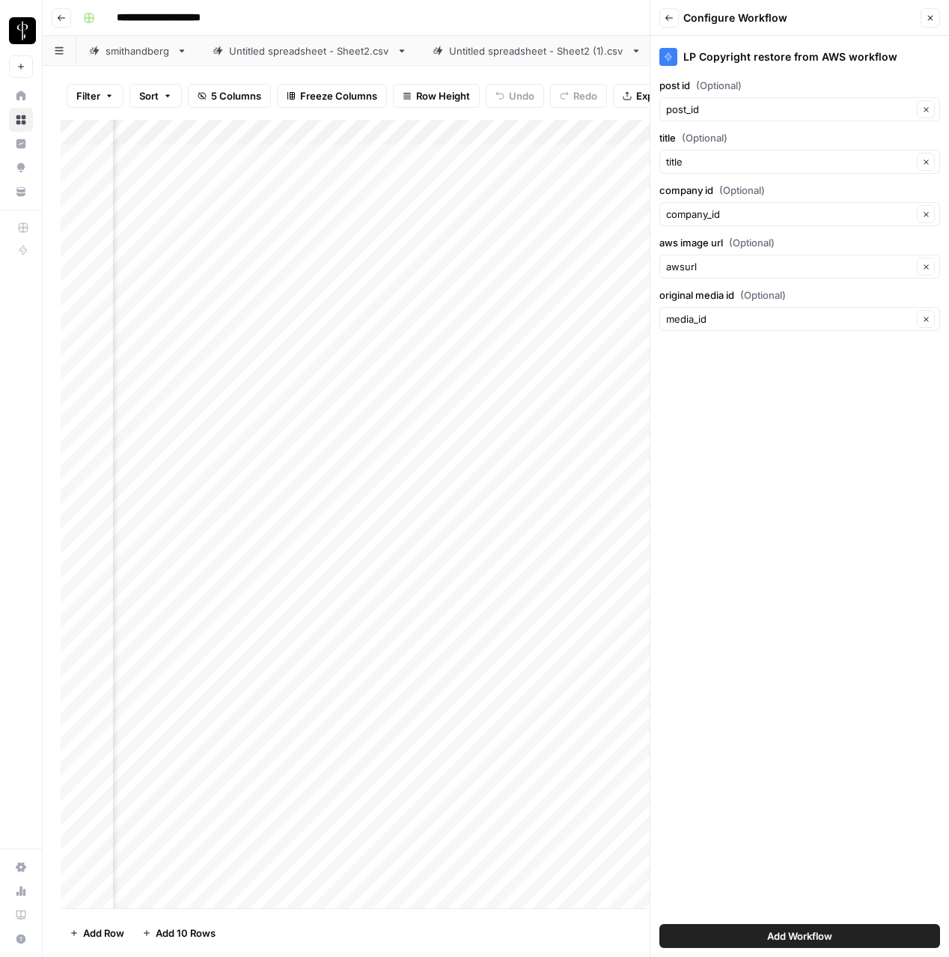
click at [764, 937] on button "Add Workflow" at bounding box center [800, 936] width 281 height 24
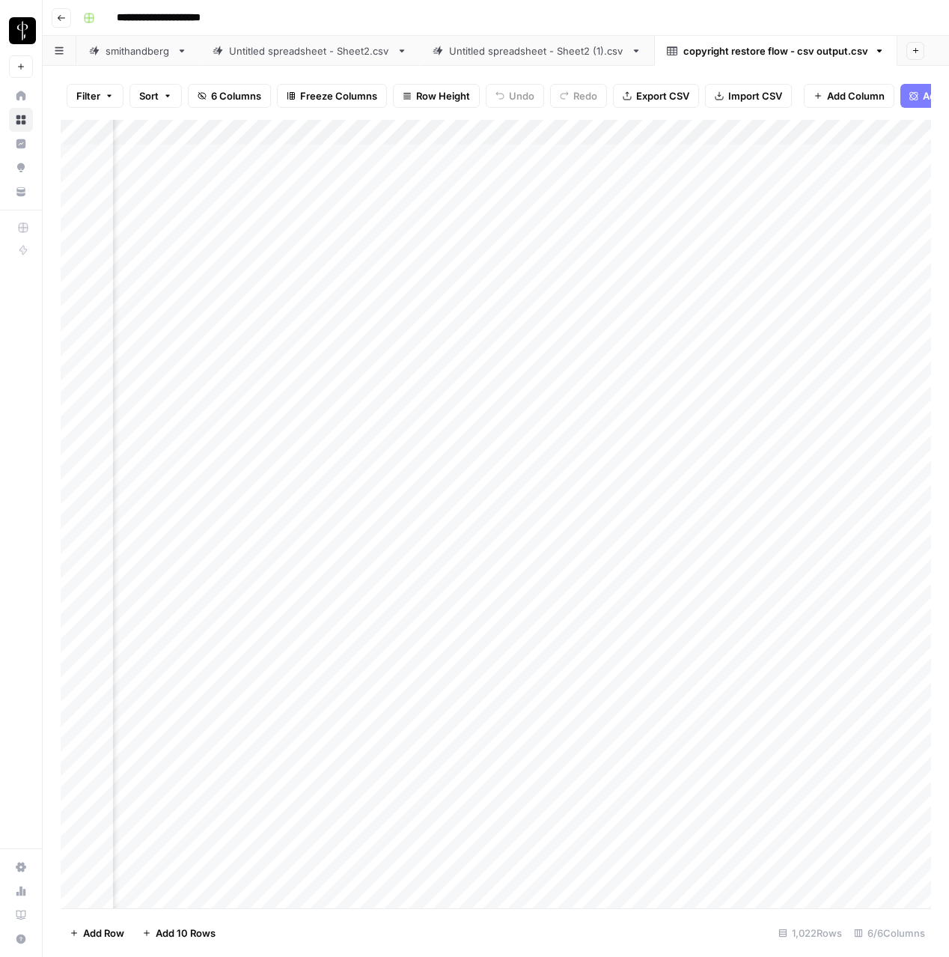
scroll to position [0, 434]
click at [875, 172] on span "All Rows" at bounding box center [884, 166] width 94 height 15
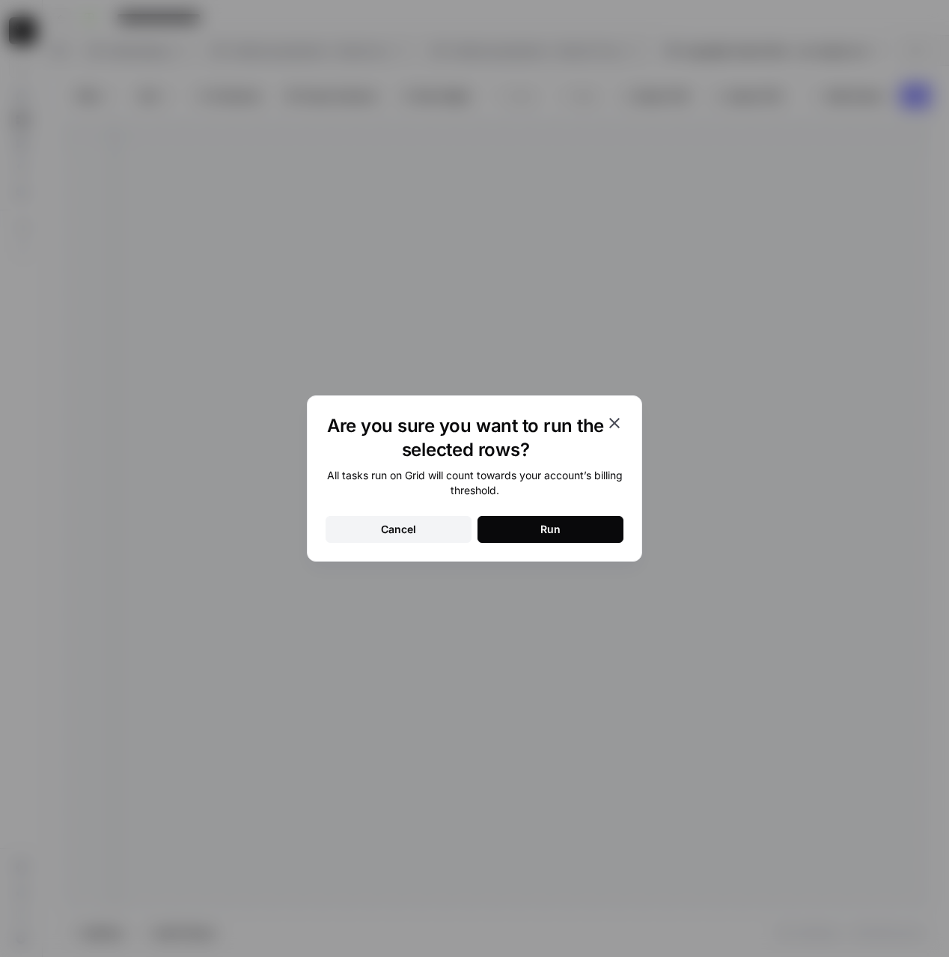
click at [599, 526] on button "Run" at bounding box center [551, 529] width 146 height 27
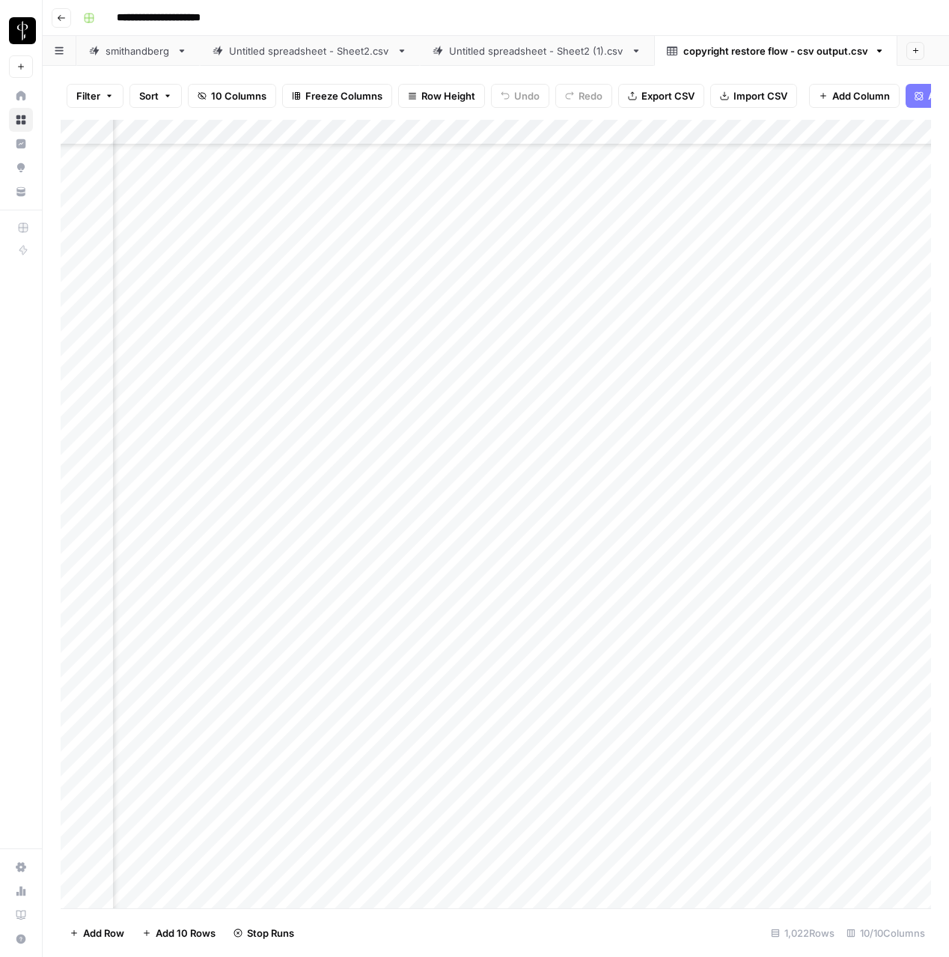
scroll to position [2713, 434]
click at [711, 389] on div "Add Column" at bounding box center [496, 514] width 871 height 788
click at [710, 395] on div "Add Column" at bounding box center [496, 514] width 871 height 788
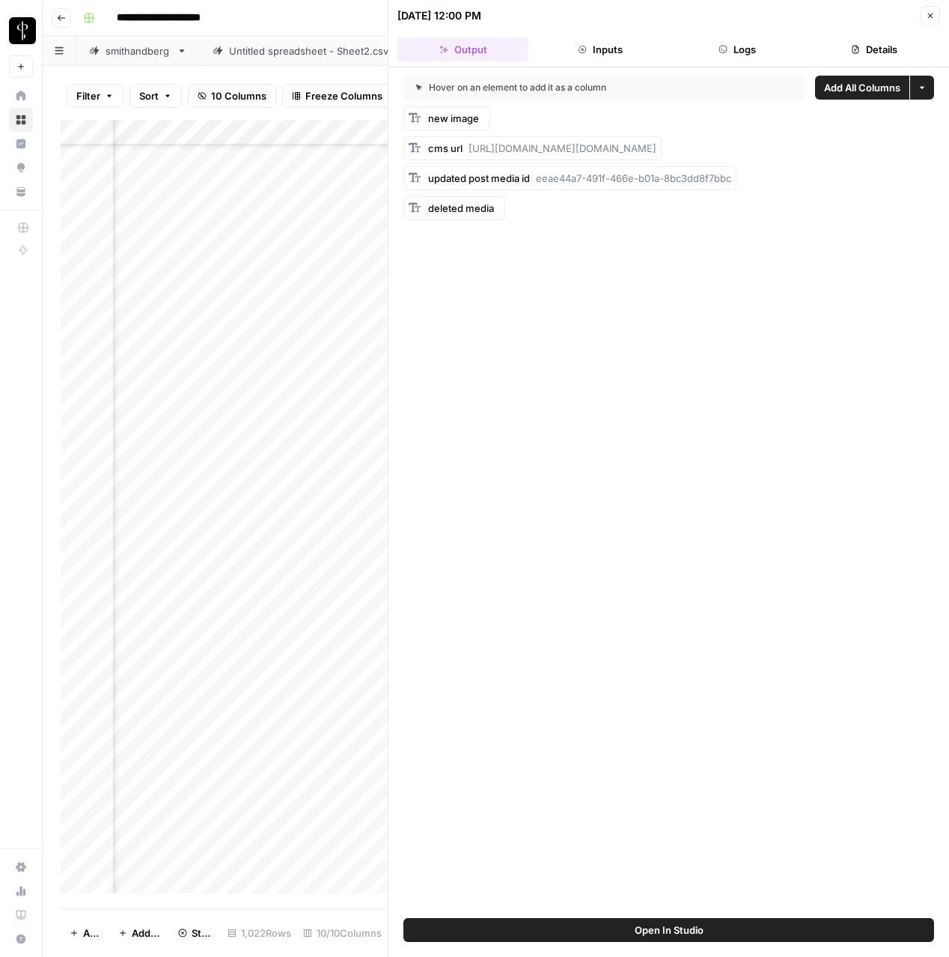
click at [734, 53] on button "Logs" at bounding box center [737, 49] width 131 height 24
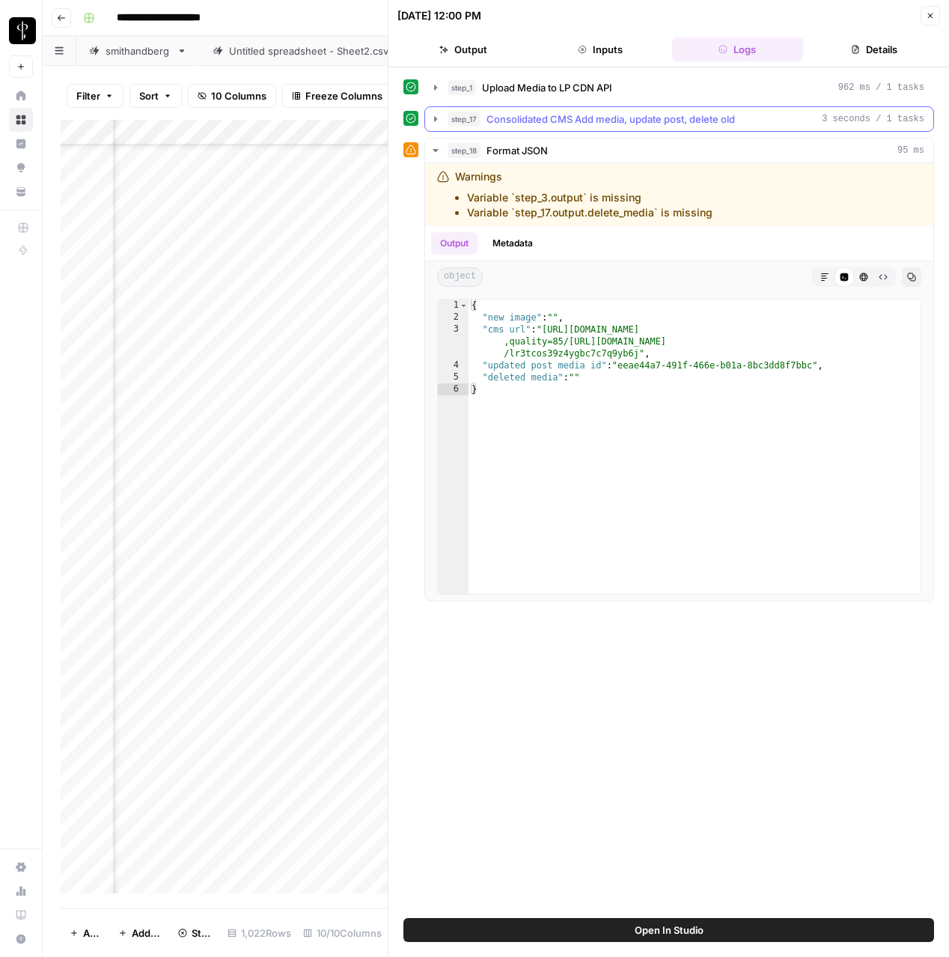
click at [508, 120] on span "Consolidated CMS Add media, update post, delete old" at bounding box center [611, 119] width 249 height 15
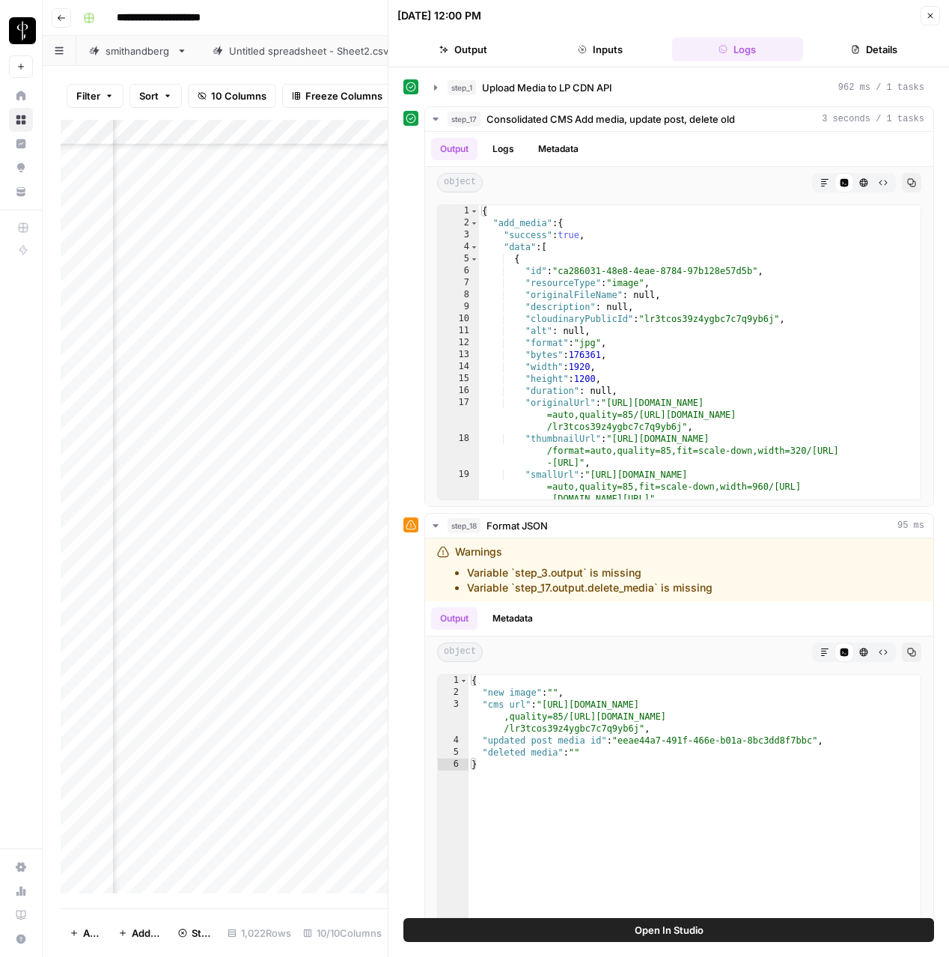
click at [930, 18] on icon "button" at bounding box center [930, 15] width 9 height 9
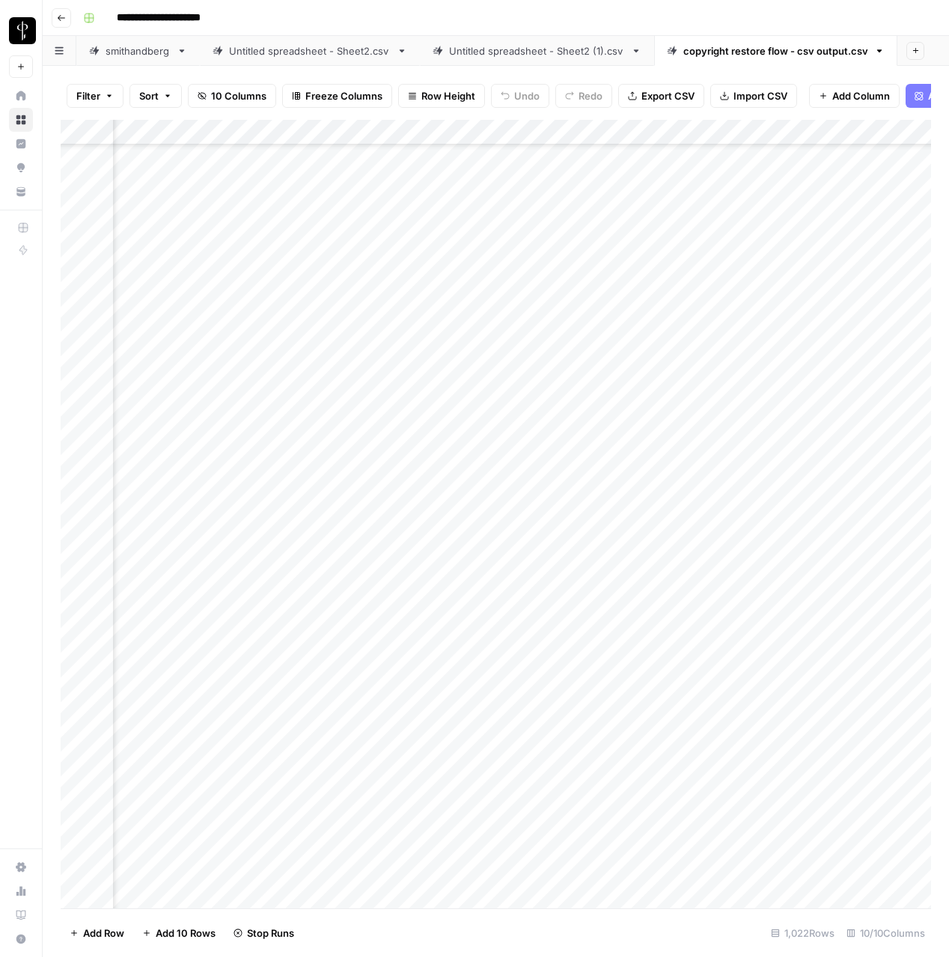
scroll to position [7801, 705]
click at [627, 529] on div "Add Column" at bounding box center [496, 514] width 871 height 788
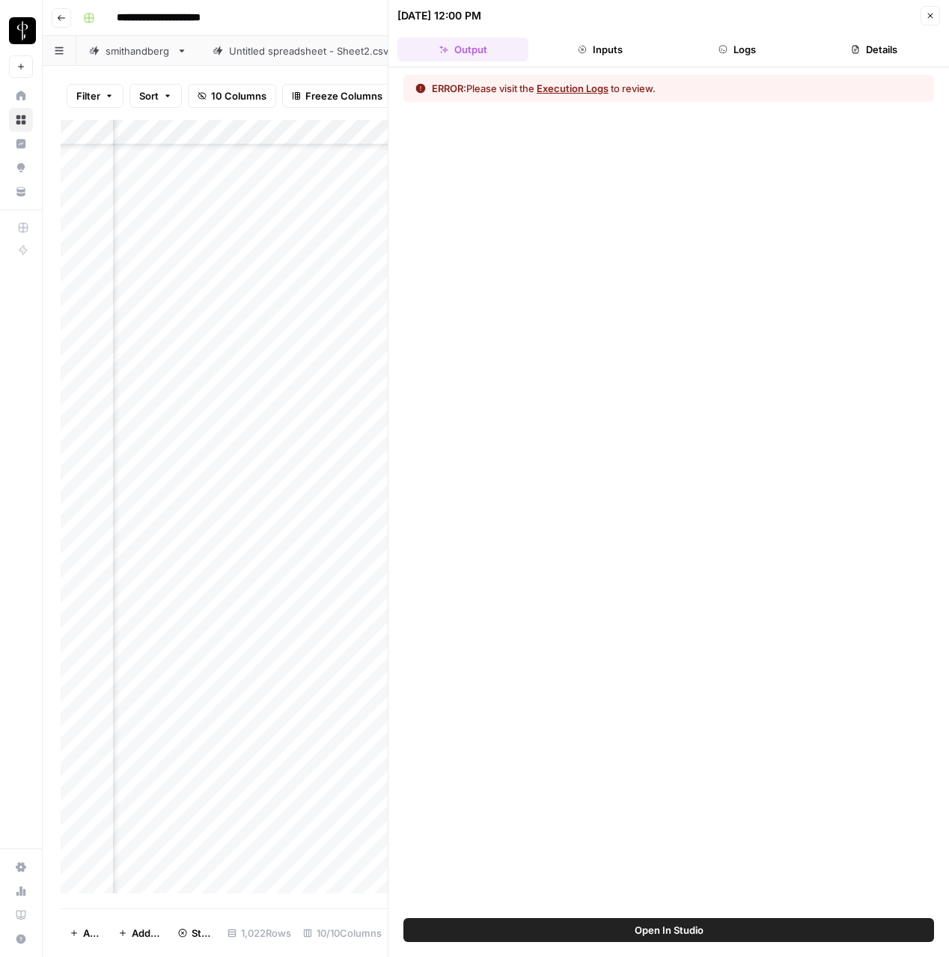
click at [734, 56] on button "Logs" at bounding box center [737, 49] width 131 height 24
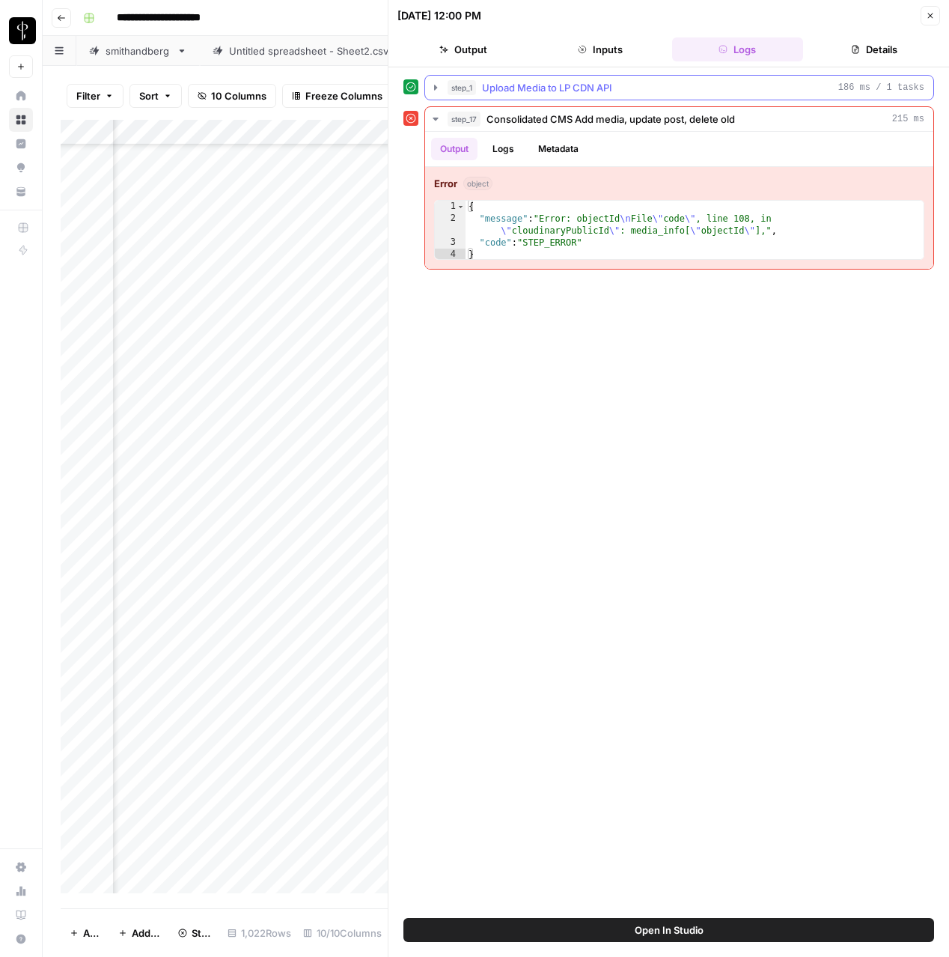
click at [581, 87] on span "Upload Media to LP CDN API" at bounding box center [547, 87] width 130 height 15
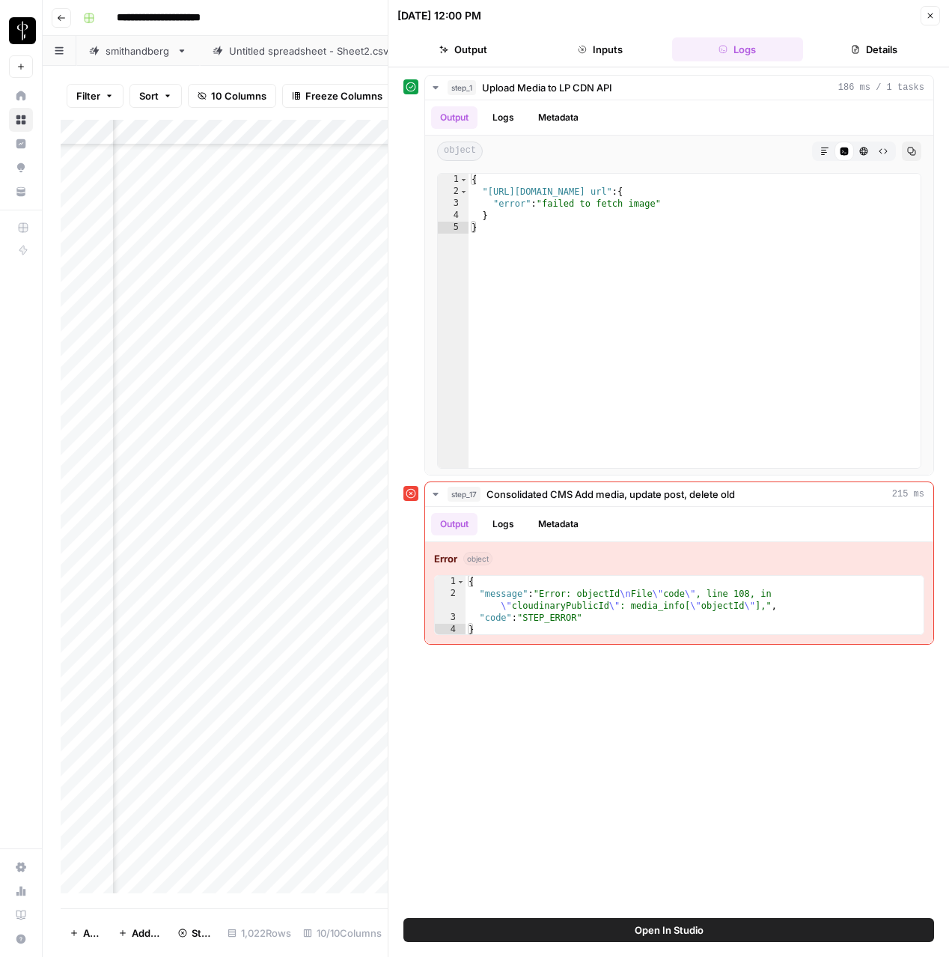
click at [937, 17] on button "Close" at bounding box center [930, 15] width 19 height 19
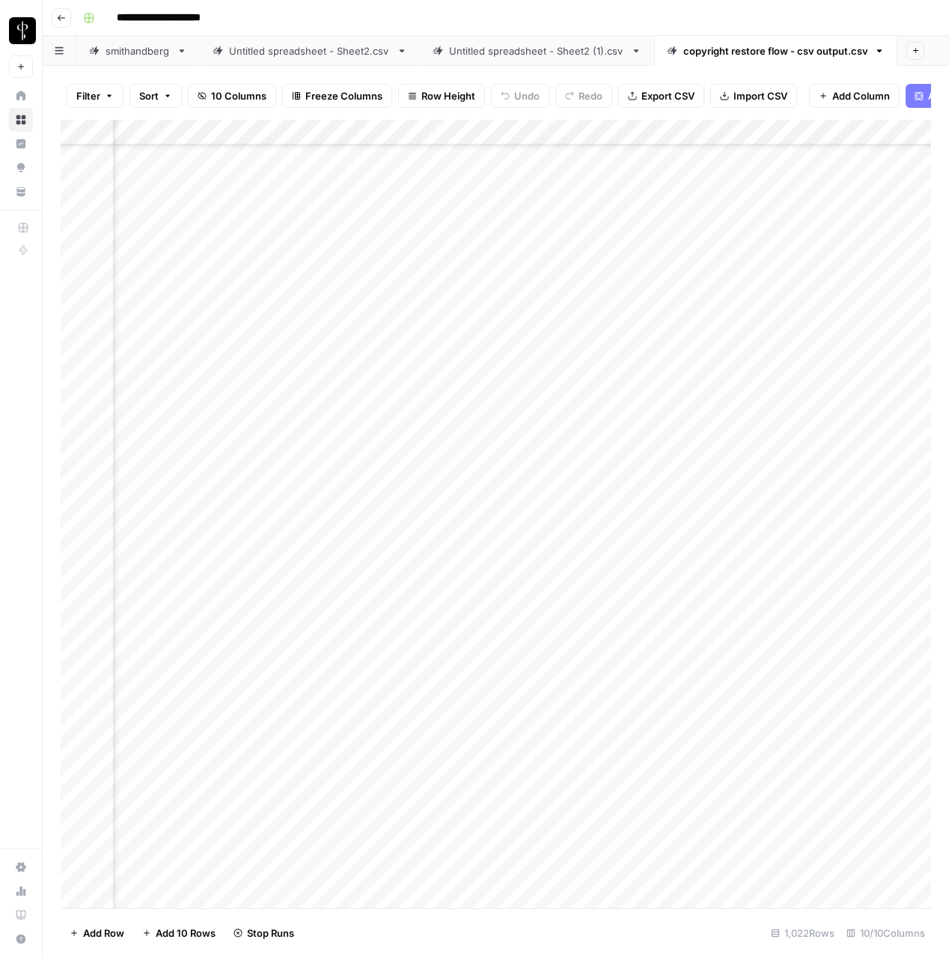
scroll to position [9300, 705]
click at [567, 531] on div "Add Column" at bounding box center [496, 514] width 871 height 788
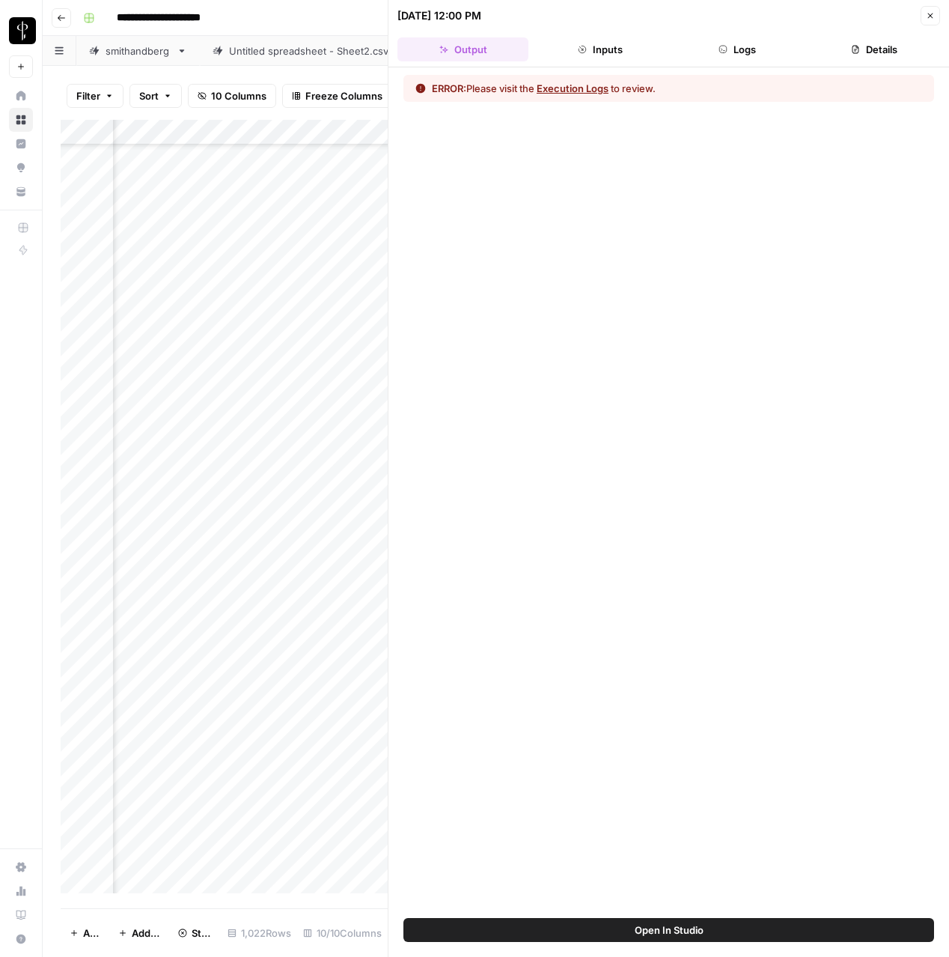
click at [730, 54] on button "Logs" at bounding box center [737, 49] width 131 height 24
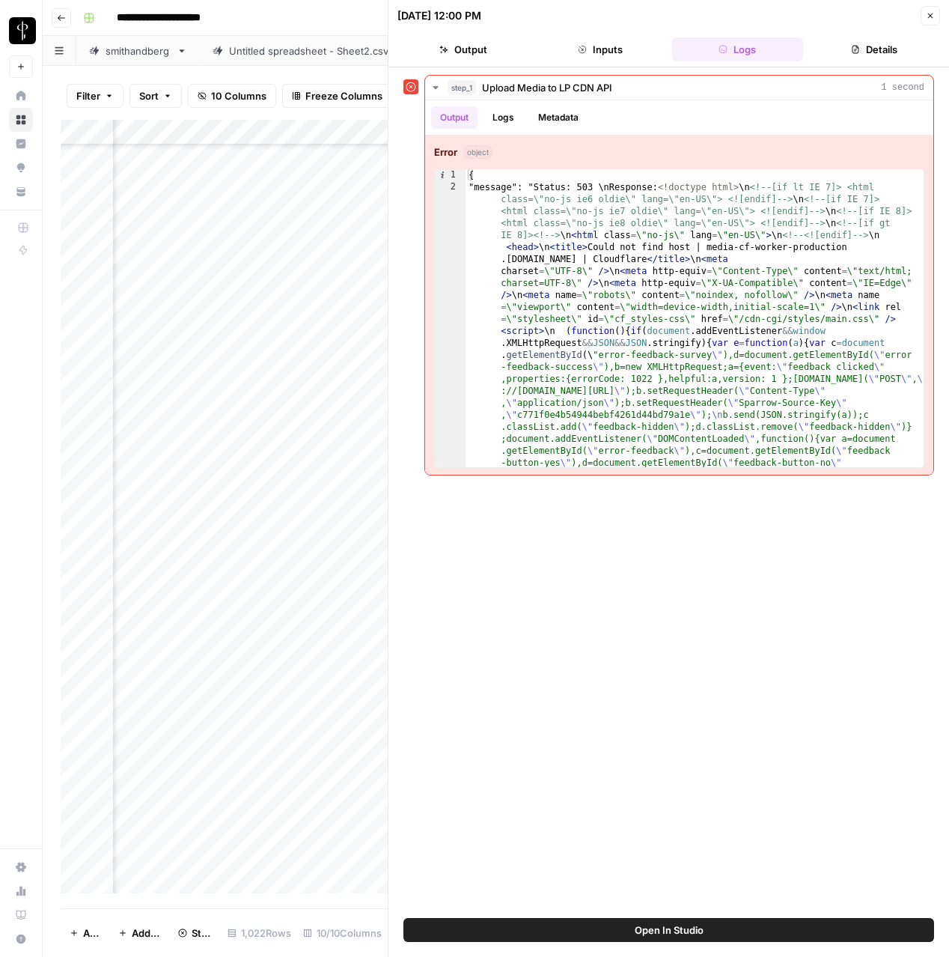
click at [577, 50] on button "Inputs" at bounding box center [600, 49] width 131 height 24
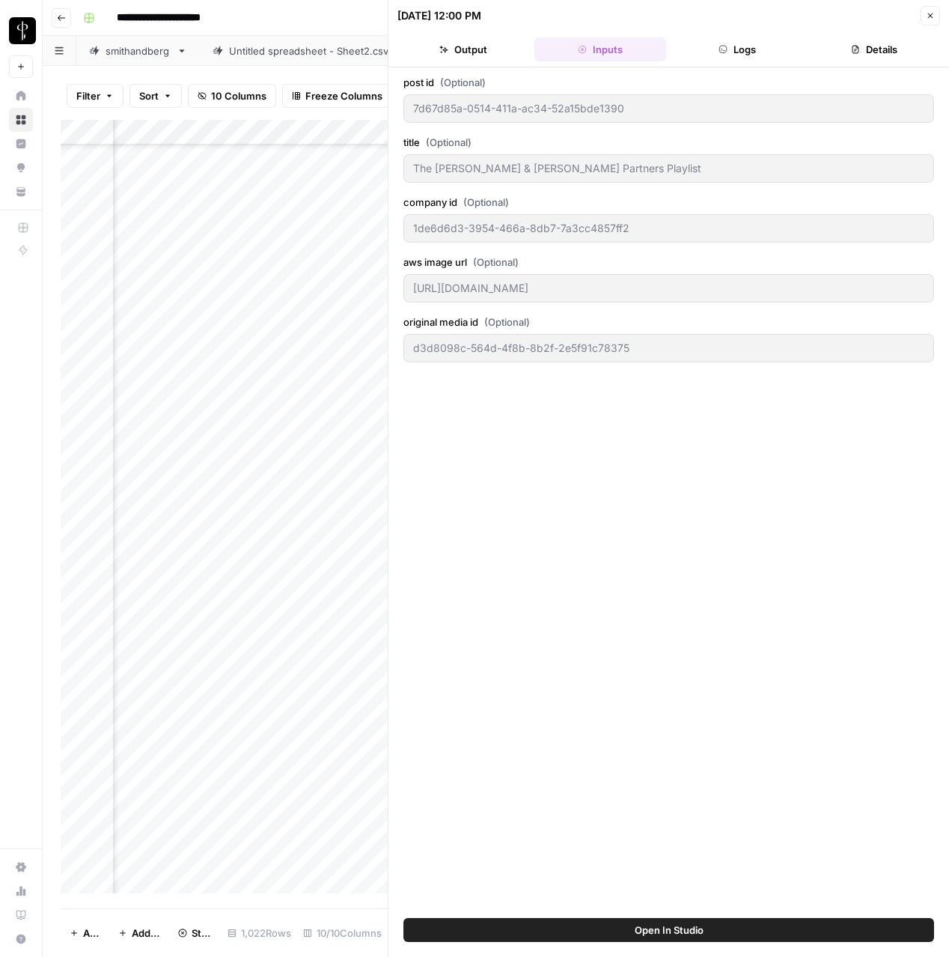
click at [728, 43] on button "Logs" at bounding box center [737, 49] width 131 height 24
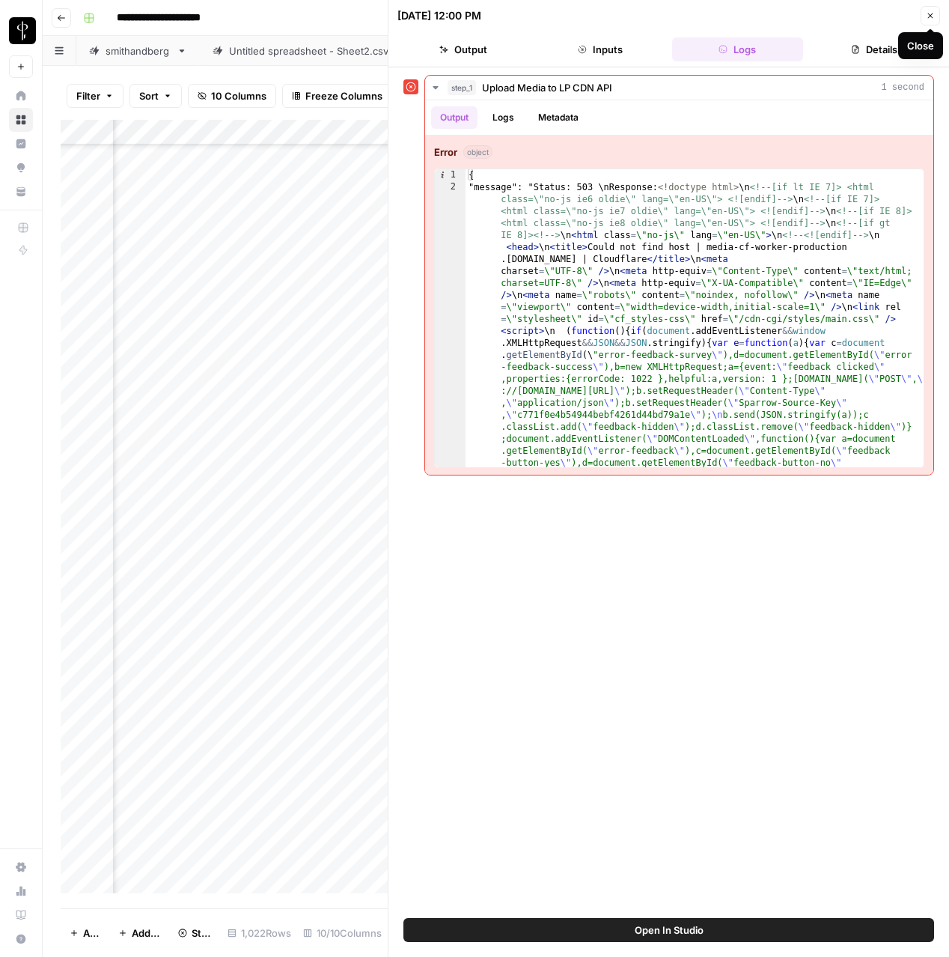
click at [930, 16] on icon "button" at bounding box center [930, 15] width 5 height 5
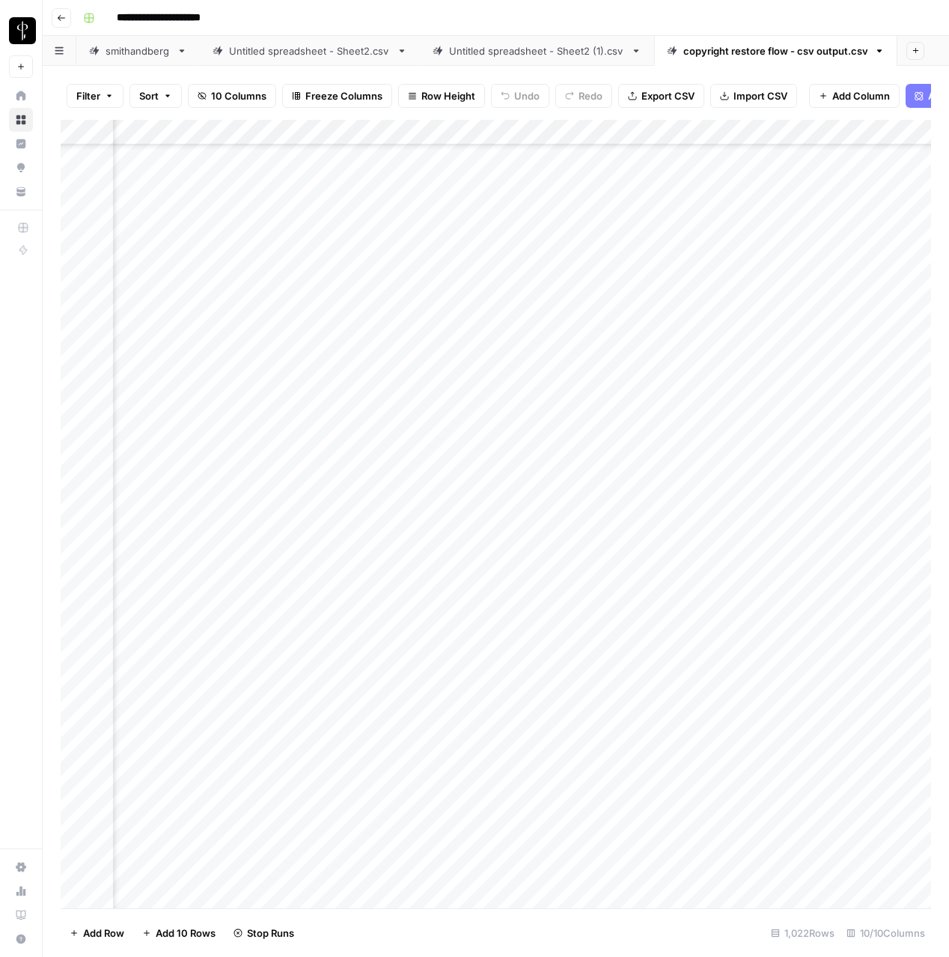
click at [541, 608] on div "Add Column" at bounding box center [496, 514] width 871 height 788
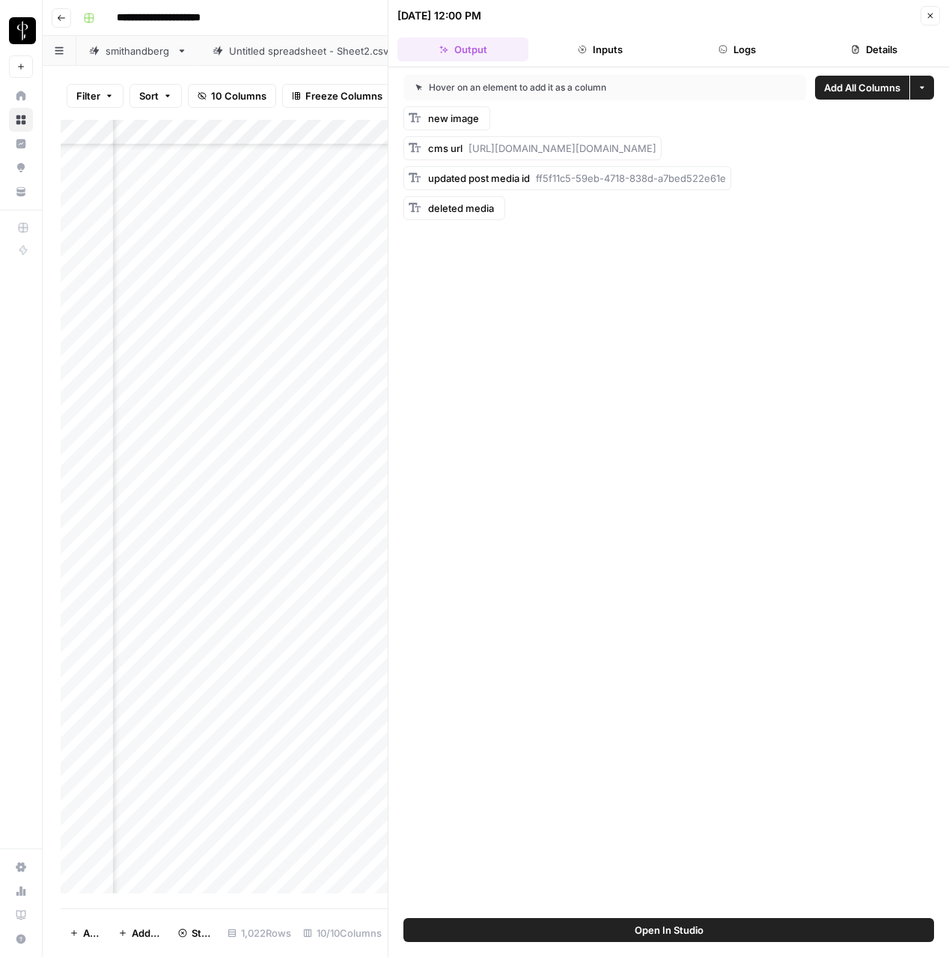
click at [685, 48] on button "Logs" at bounding box center [737, 49] width 131 height 24
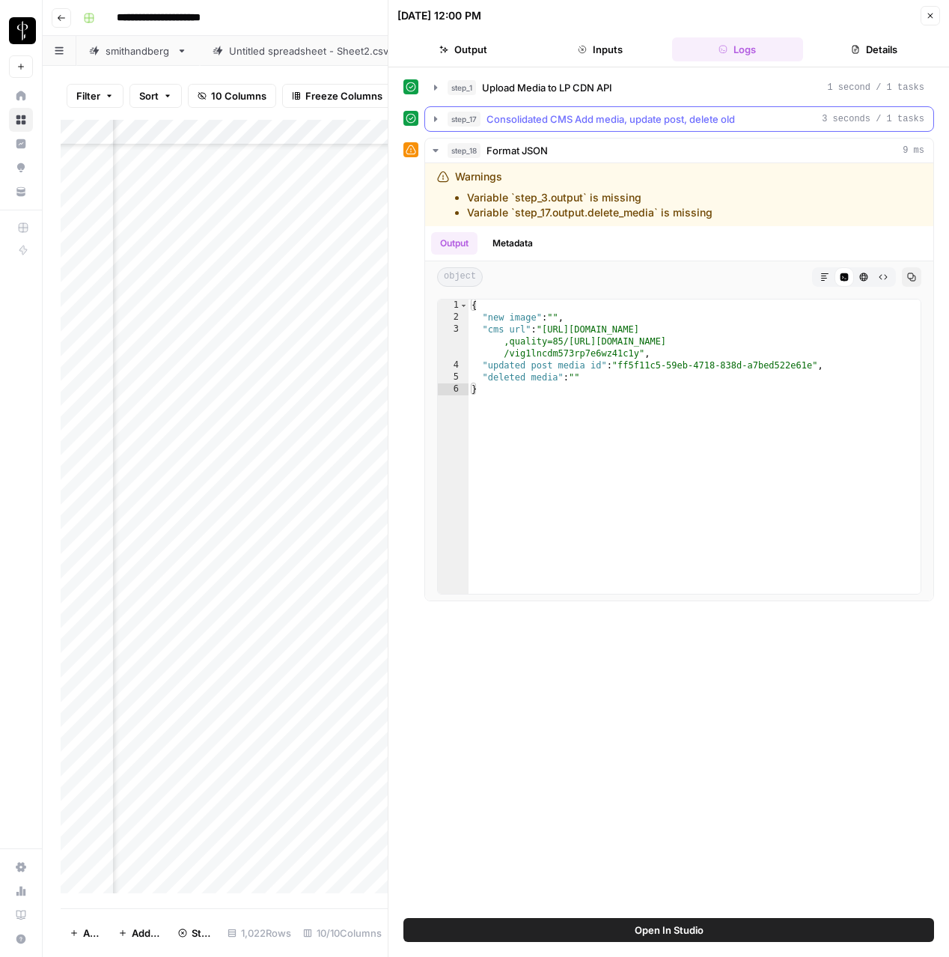
click at [632, 121] on span "Consolidated CMS Add media, update post, delete old" at bounding box center [611, 119] width 249 height 15
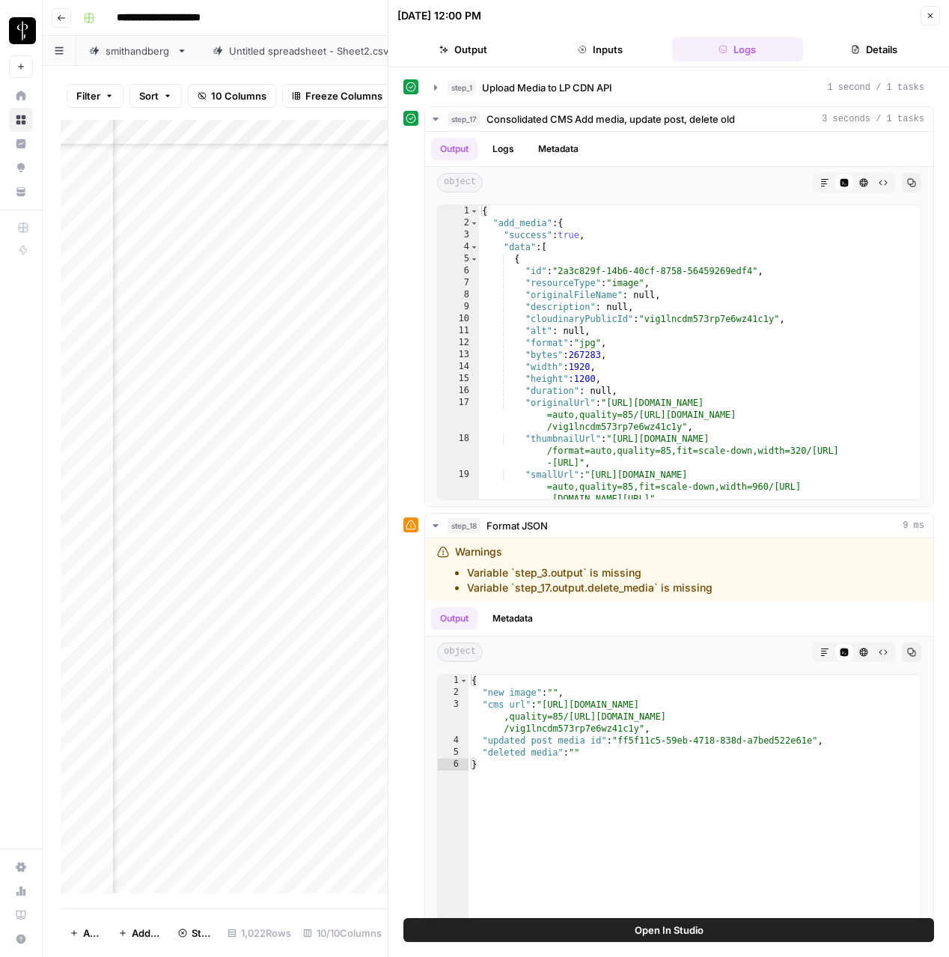
click at [926, 13] on icon "button" at bounding box center [930, 15] width 9 height 9
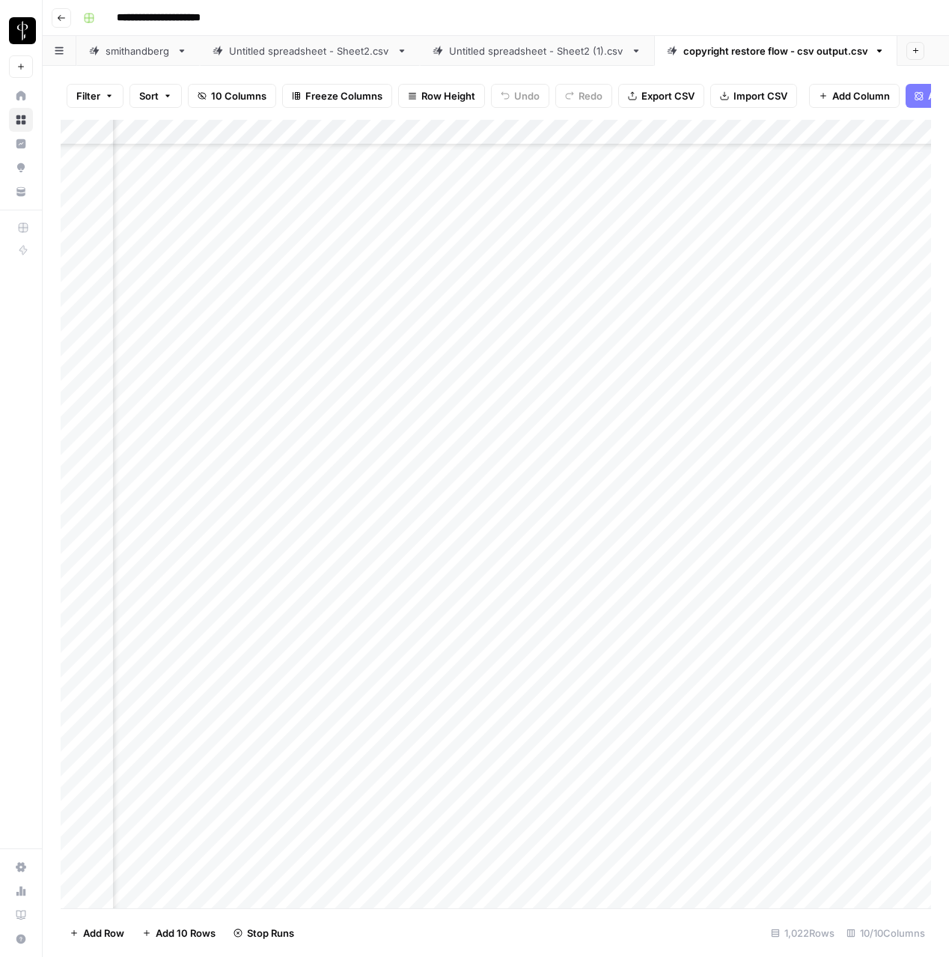
scroll to position [18463, 705]
click at [499, 586] on div "Add Column" at bounding box center [496, 514] width 871 height 788
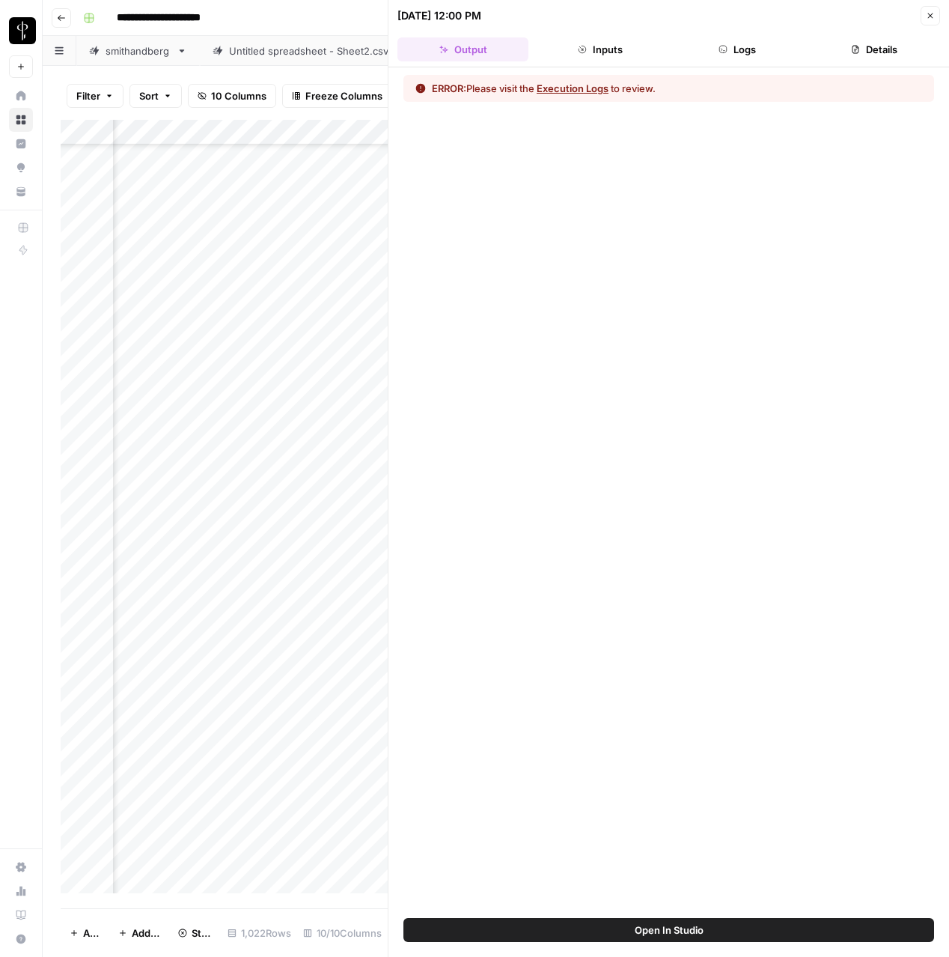
click at [716, 57] on button "Logs" at bounding box center [737, 49] width 131 height 24
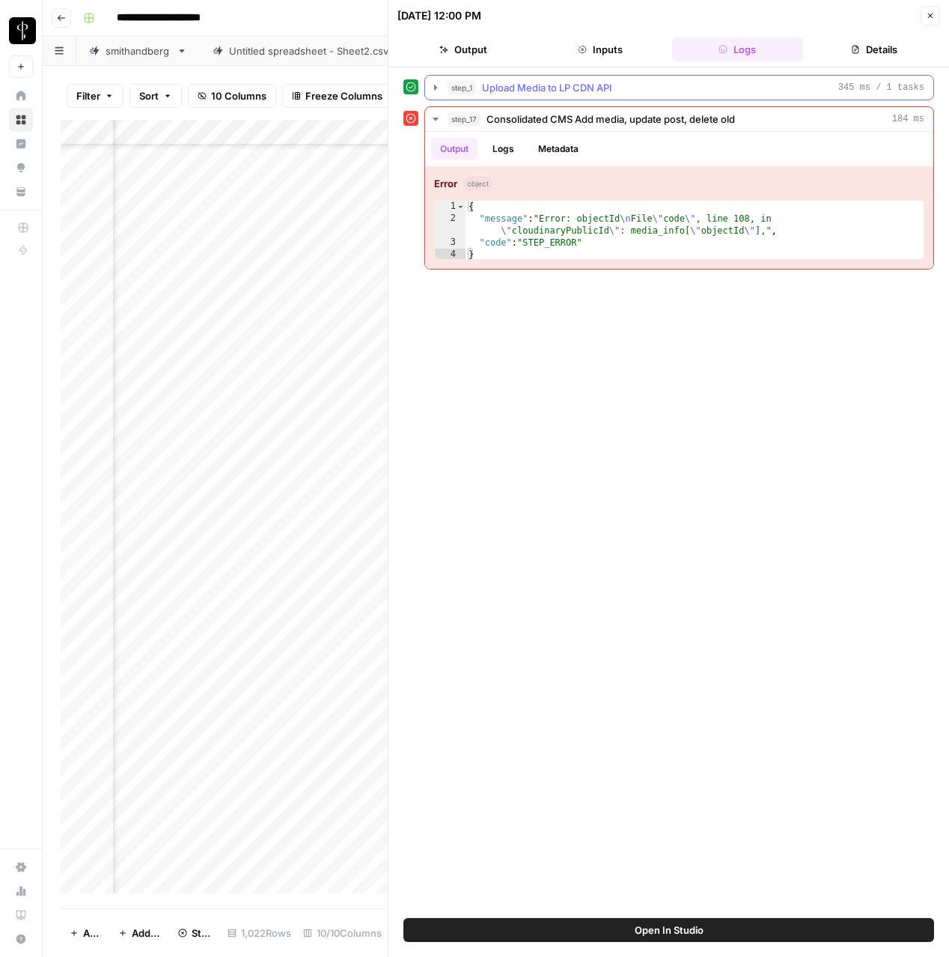
click at [559, 88] on span "Upload Media to LP CDN API" at bounding box center [547, 87] width 130 height 15
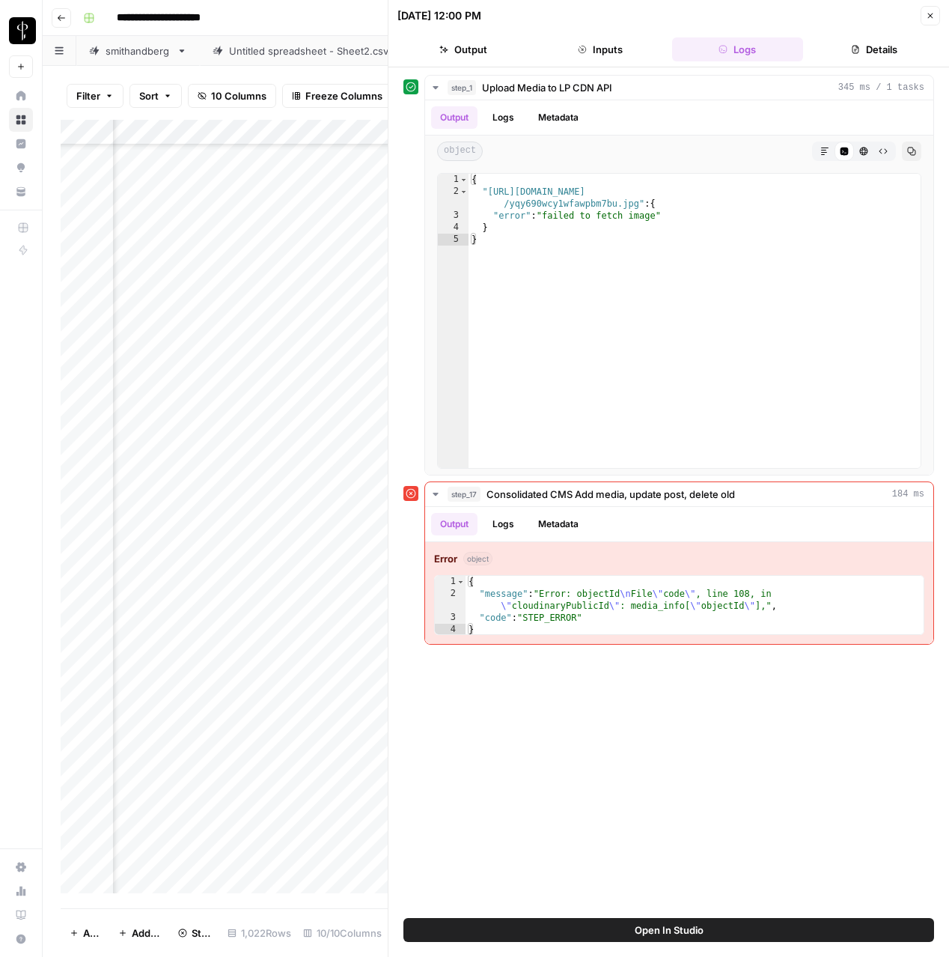
click at [937, 16] on button "Close" at bounding box center [930, 15] width 19 height 19
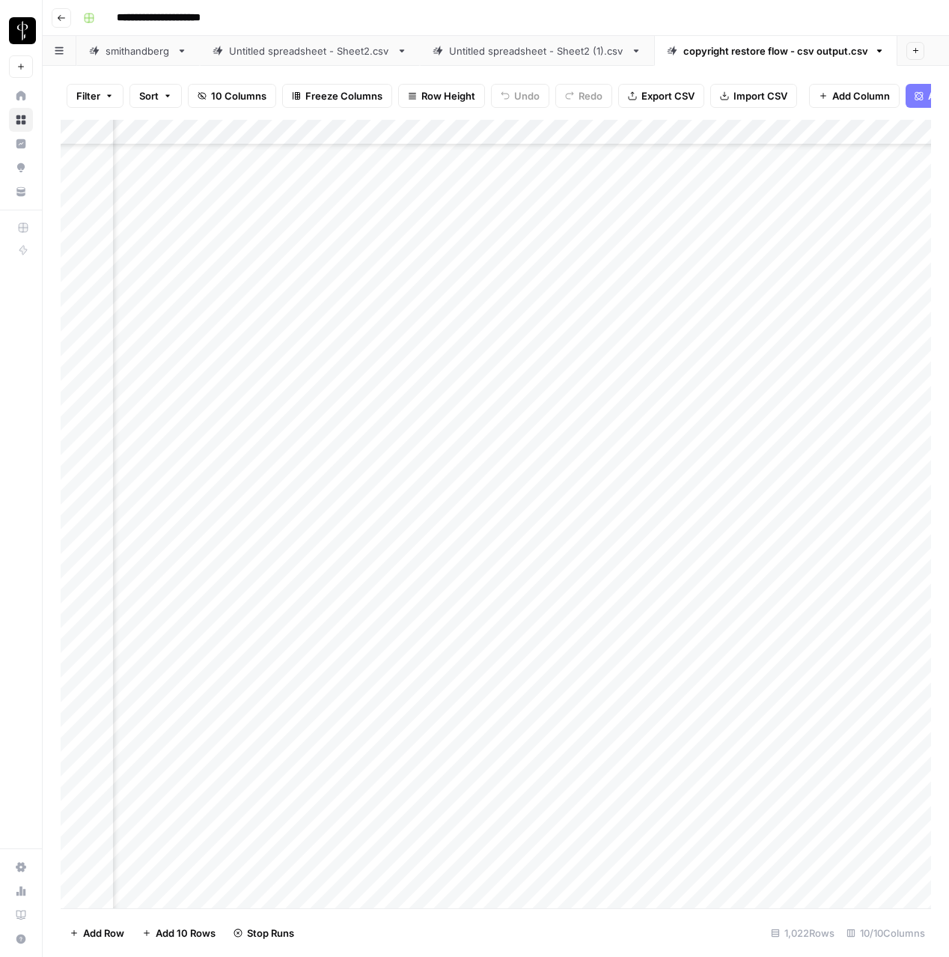
scroll to position [18463, 686]
click at [419, 133] on div "Add Column" at bounding box center [496, 514] width 871 height 788
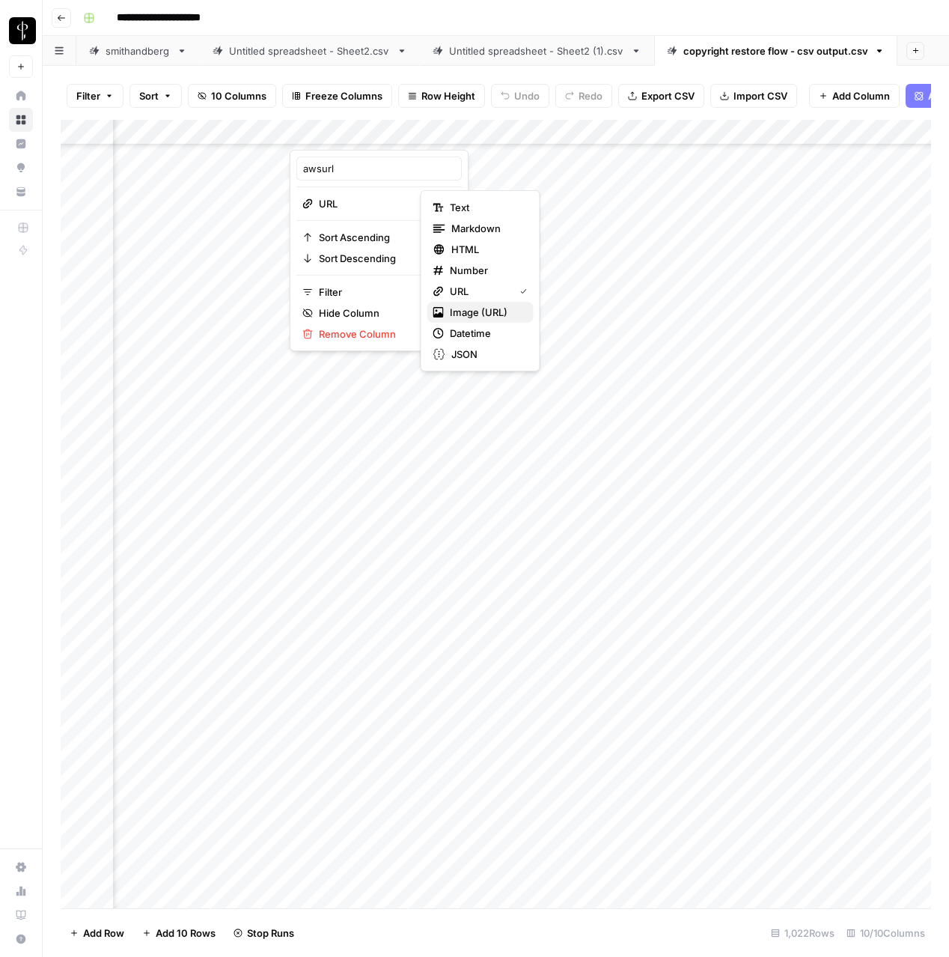
click at [454, 315] on span "Image (URL)" at bounding box center [486, 312] width 72 height 15
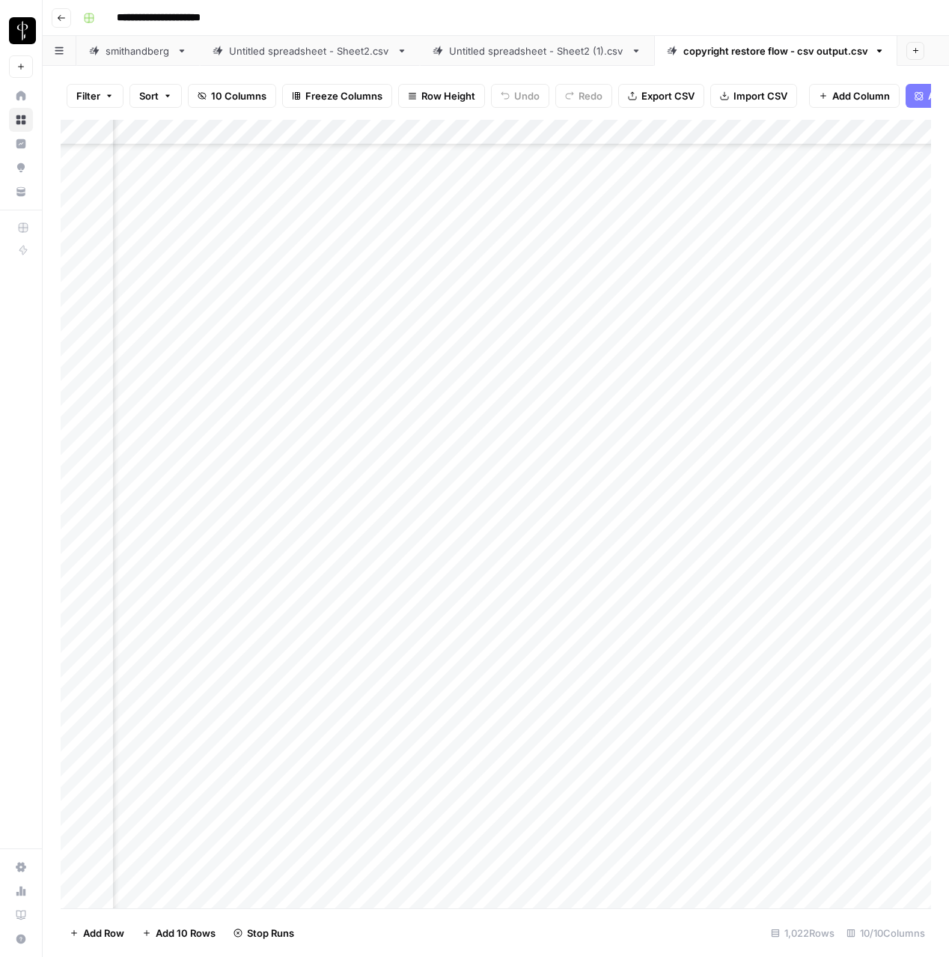
scroll to position [25279, 686]
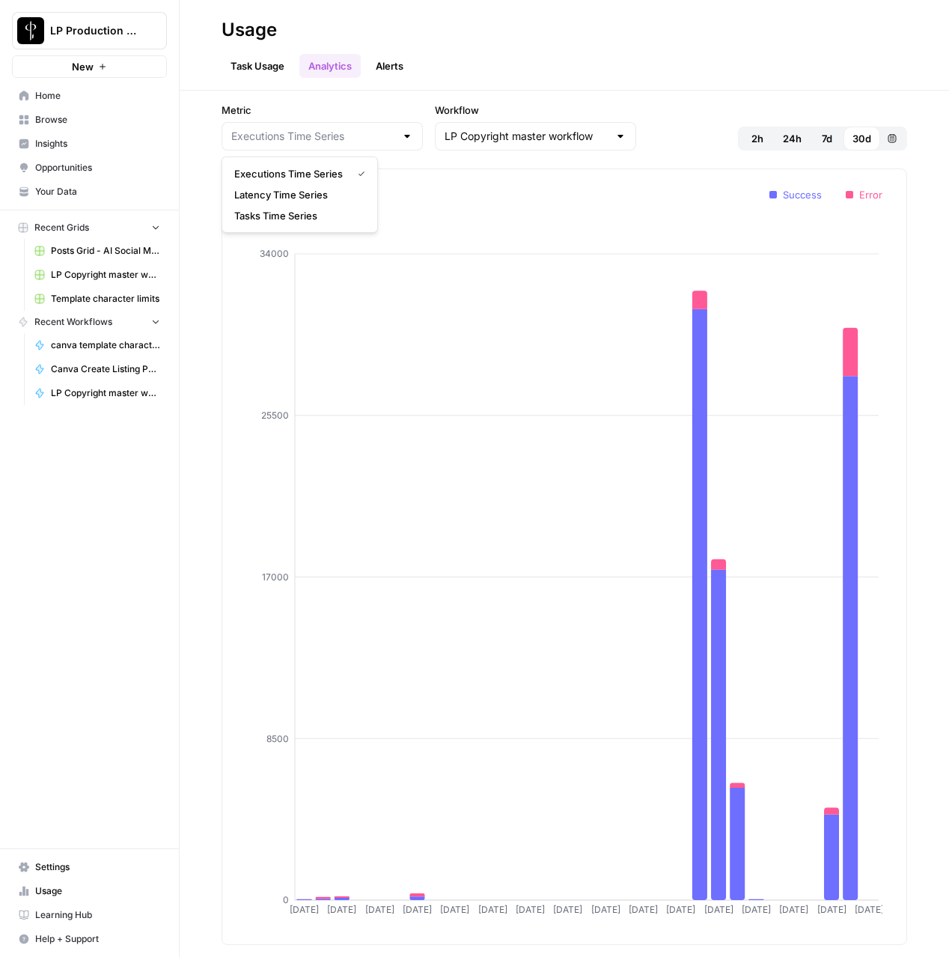
type input "Executions Time Series"
click at [102, 189] on span "Your Data" at bounding box center [97, 191] width 125 height 13
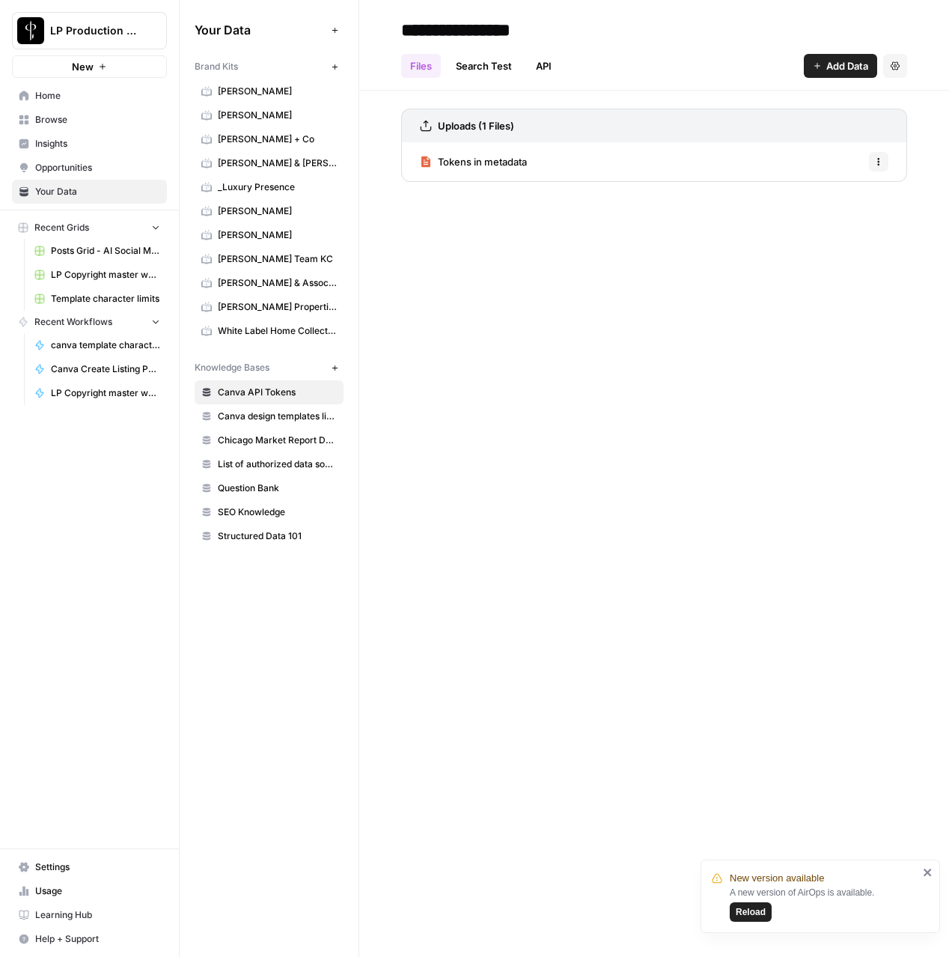
click at [70, 866] on span "Settings" at bounding box center [97, 866] width 125 height 13
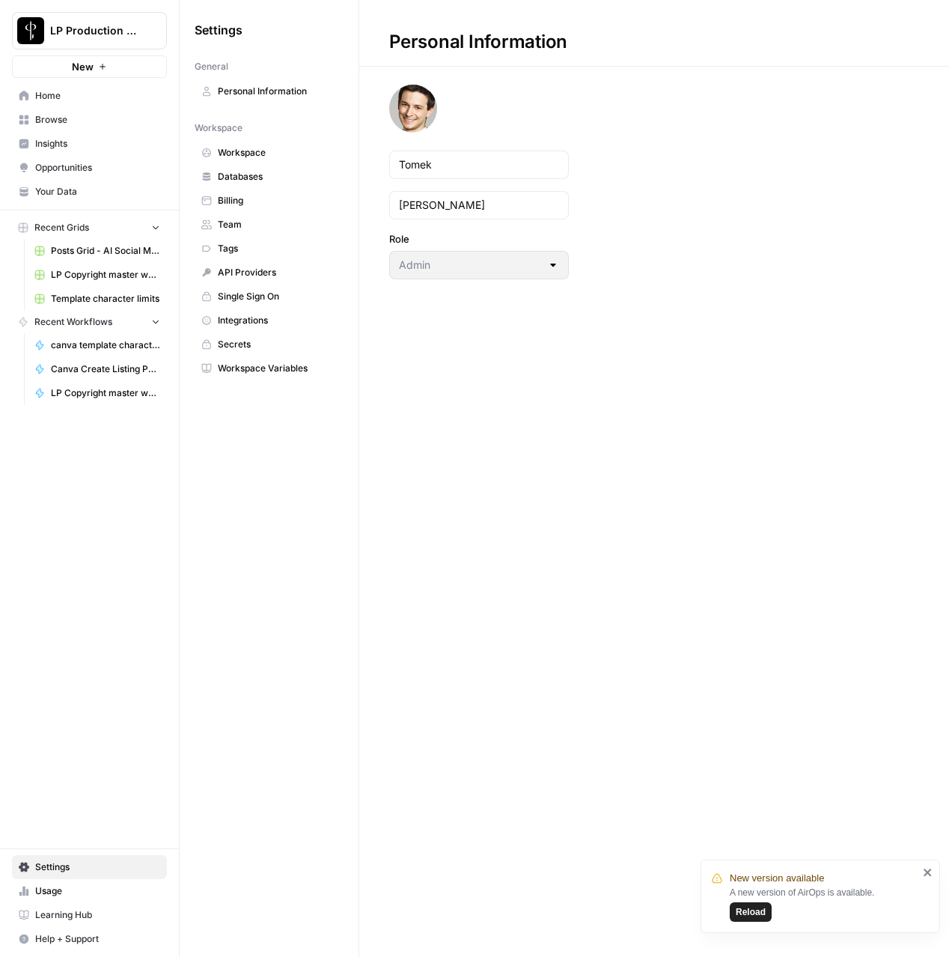
click at [273, 374] on span "Workspace Variables" at bounding box center [277, 368] width 119 height 13
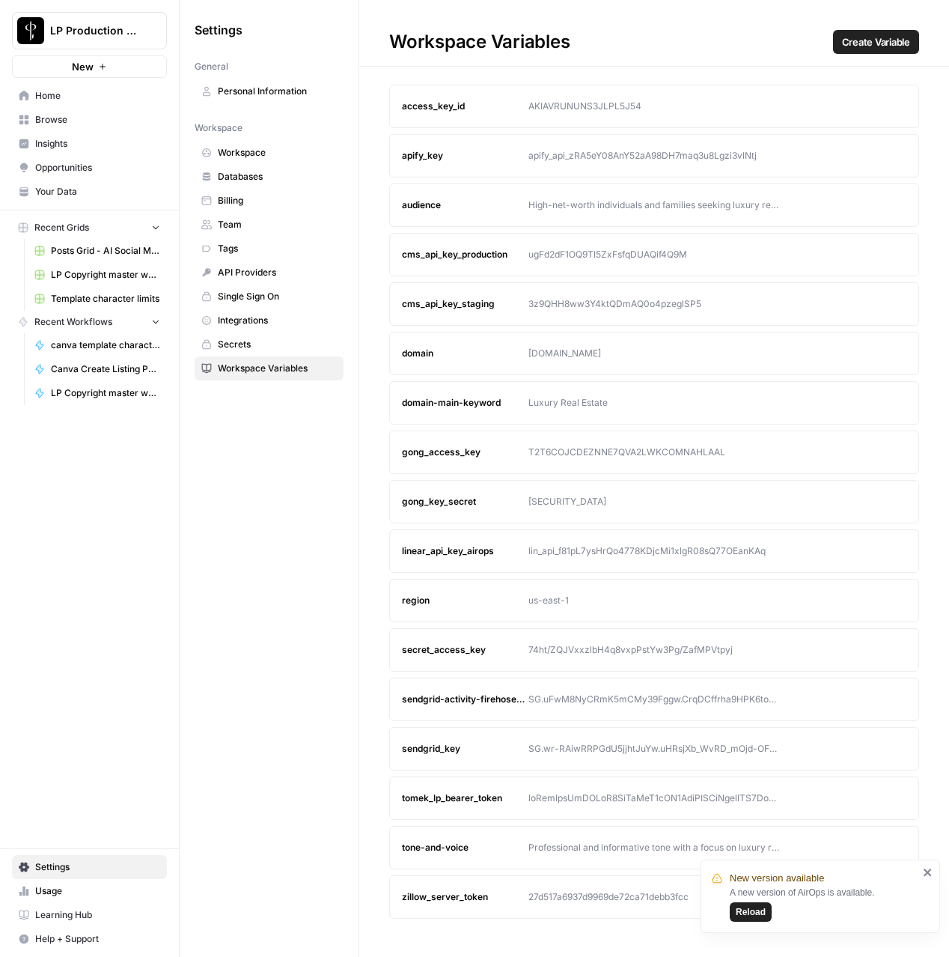
click at [541, 796] on div at bounding box center [655, 797] width 252 height 13
click at [866, 802] on icon "button" at bounding box center [866, 798] width 9 height 9
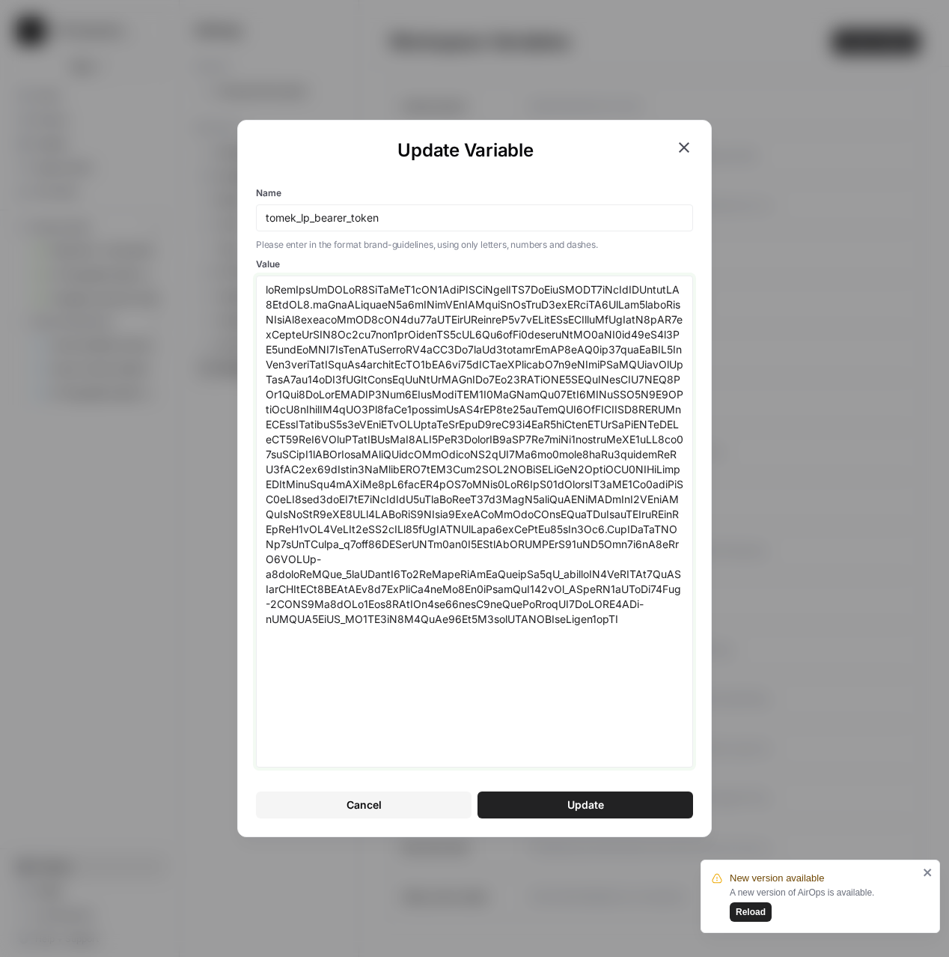
click at [516, 356] on textarea "Value" at bounding box center [475, 521] width 418 height 478
paste textarea "0Mjk5MDgsImV4cCI6MTc1OTUxNjMwOCwic2NvcGUiOiJvcGVuaWQgcHJvZmlsZSBlbWFpbCIsImF6cC…"
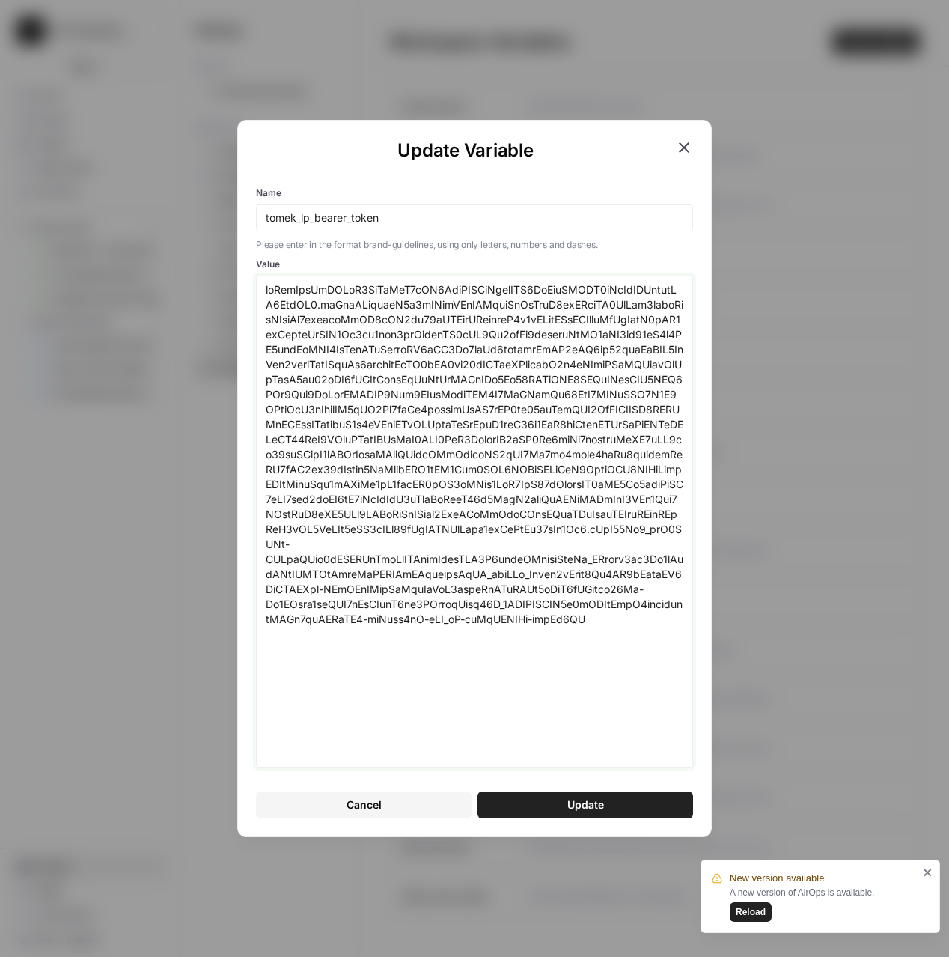
type textarea "eyJhbGciOiJSUzI1NiIsInR5cCI6IkpXVCIsImtpZCI6ImFydEFXRV9rTzVlZHByeldNZ3ZodSJ9.ey…"
click at [524, 811] on button "Update" at bounding box center [586, 804] width 216 height 27
